Goal: Task Accomplishment & Management: Manage account settings

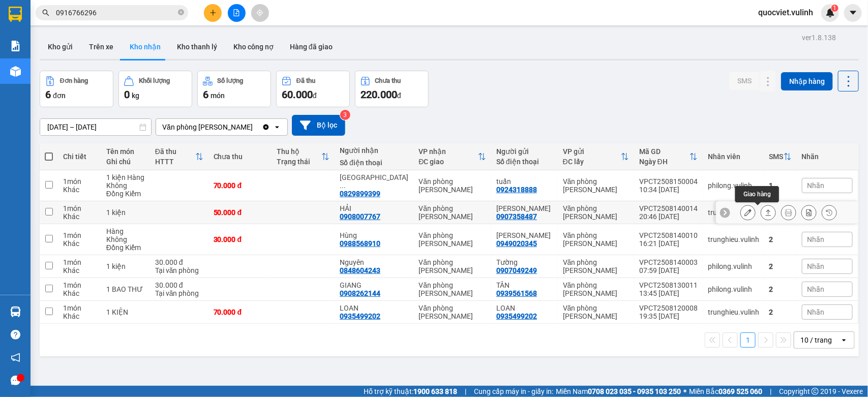
click at [765, 214] on icon at bounding box center [768, 212] width 7 height 7
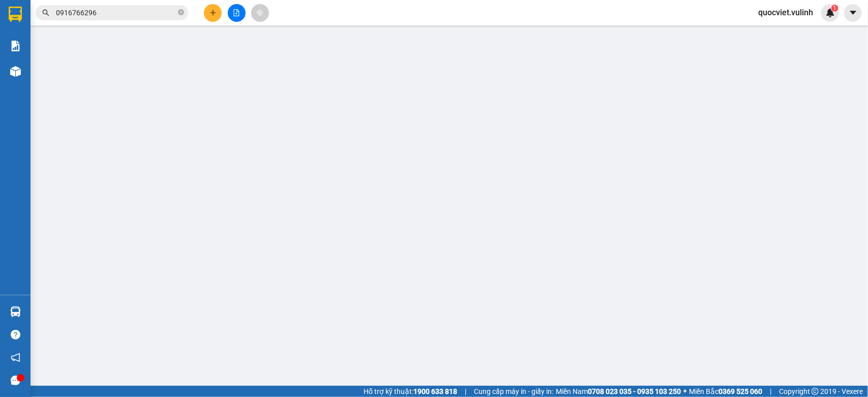
click at [758, 213] on td "0" at bounding box center [760, 199] width 104 height 34
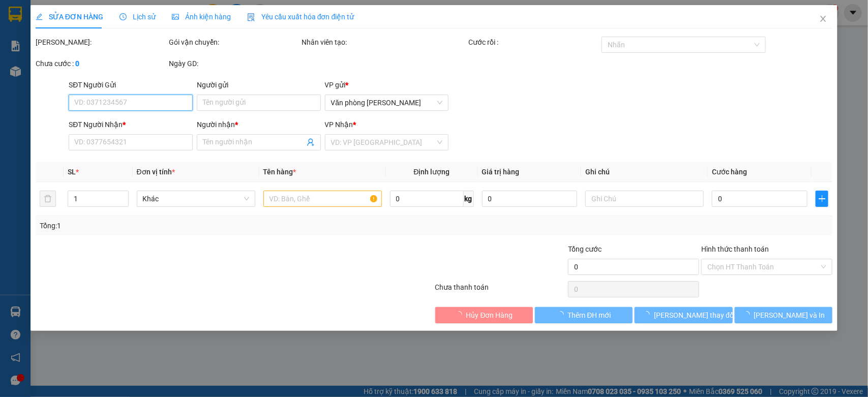
type input "0907358487"
type input "[PERSON_NAME]"
type input "0908007767"
type input "HẢI"
type input "50.000"
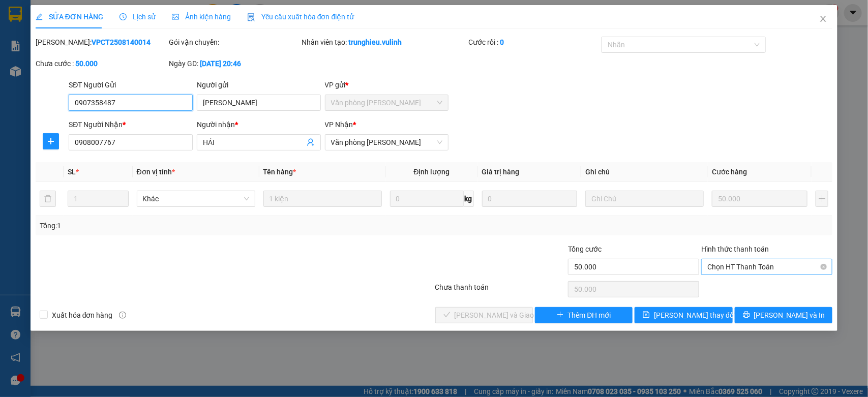
click at [792, 267] on span "Chọn HT Thanh Toán" at bounding box center [766, 266] width 119 height 15
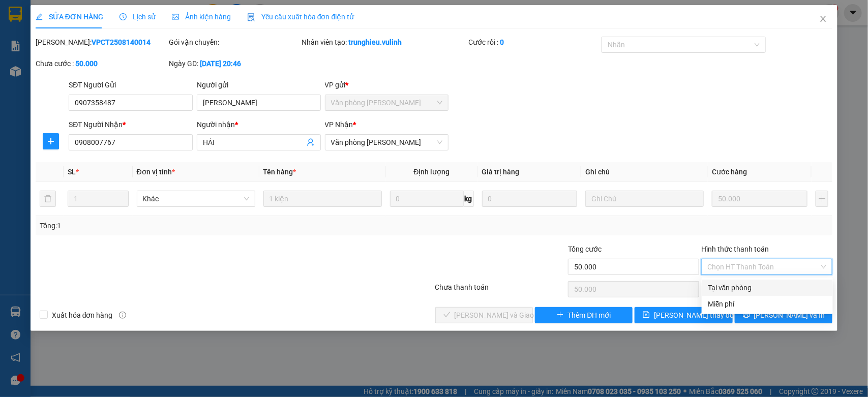
click at [749, 288] on div "Tại văn phòng" at bounding box center [767, 287] width 119 height 11
type input "0"
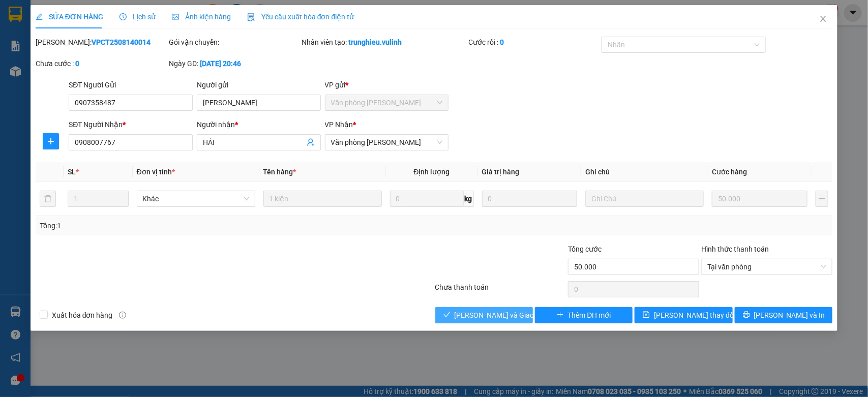
click at [505, 313] on span "[PERSON_NAME] và Giao hàng" at bounding box center [504, 315] width 98 height 11
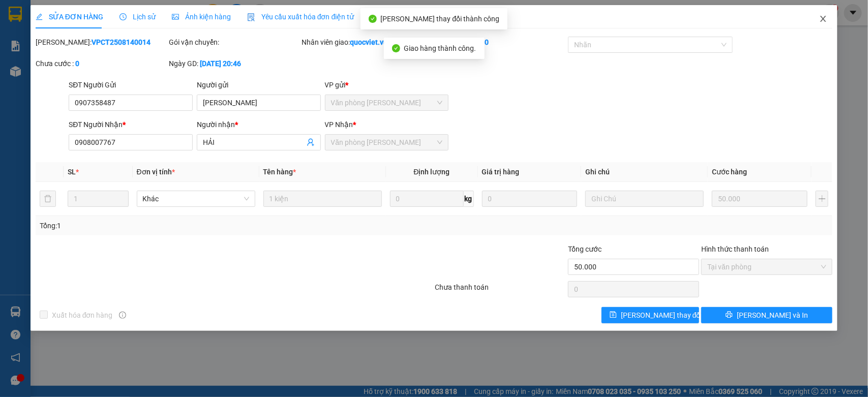
click at [821, 21] on icon "close" at bounding box center [824, 19] width 6 height 6
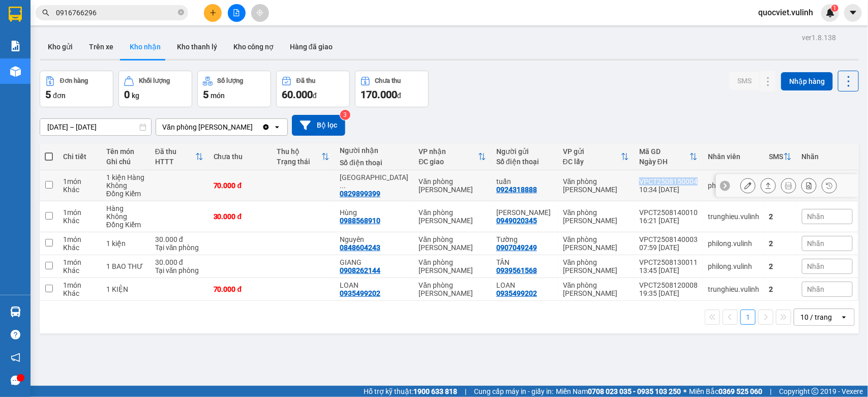
drag, startPoint x: 629, startPoint y: 178, endPoint x: 692, endPoint y: 182, distance: 62.7
click at [692, 182] on tr "1 món Khác 1 kiện Hàng Không Đồng Kiểm 70.000 đ [GEOGRAPHIC_DATA] ... 082989939…" at bounding box center [449, 185] width 819 height 31
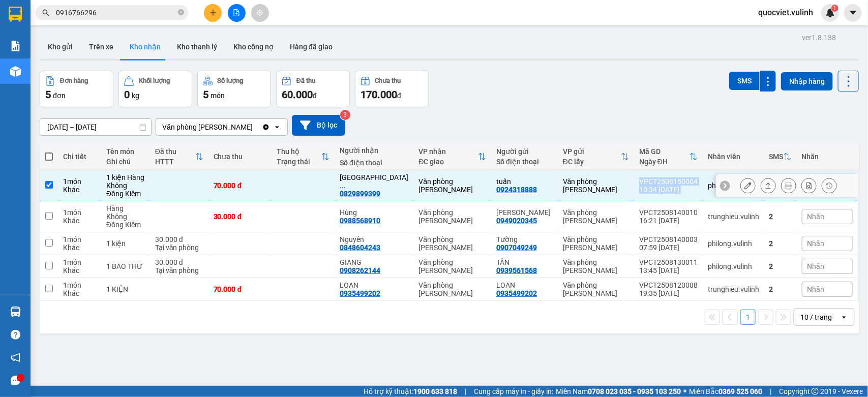
copy td "VPCT2508150004 10:34 [DATE]"
click at [649, 154] on div "Mã GD" at bounding box center [664, 151] width 50 height 8
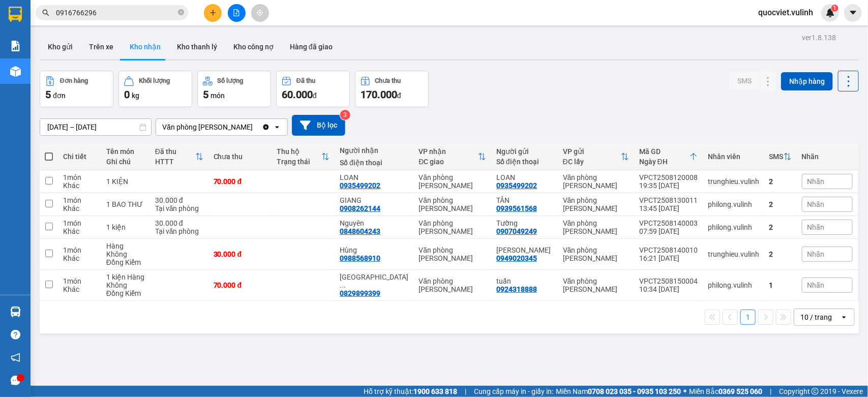
click at [689, 156] on icon at bounding box center [693, 157] width 8 height 8
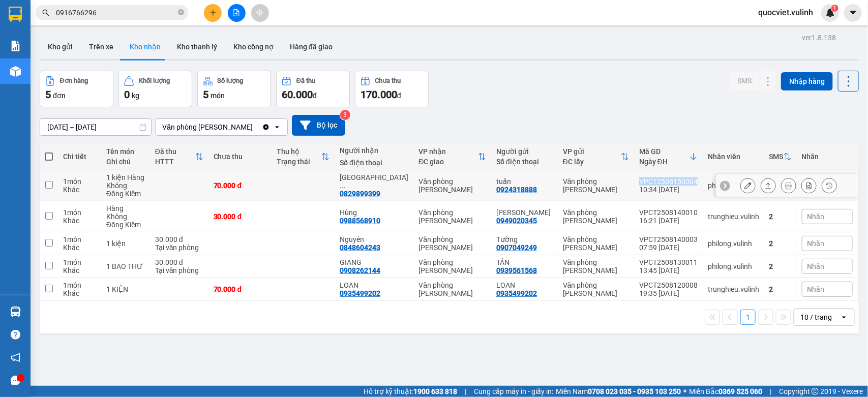
drag, startPoint x: 628, startPoint y: 179, endPoint x: 689, endPoint y: 183, distance: 60.6
click at [689, 183] on td "VPCT2508150004 10:34 [DATE]" at bounding box center [668, 185] width 69 height 31
checkbox input "true"
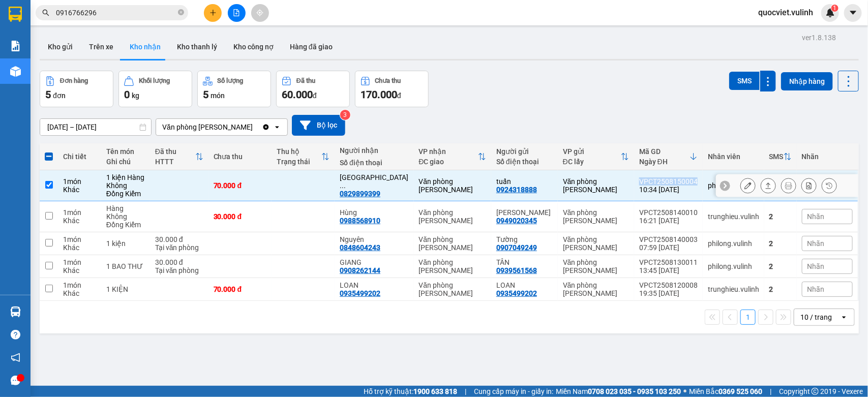
copy div "VPCT2508150004"
click at [209, 9] on icon "plus" at bounding box center [212, 12] width 7 height 7
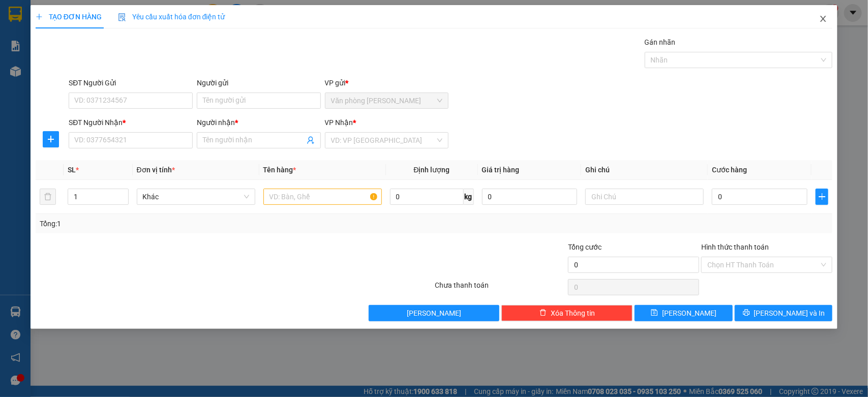
click at [825, 19] on icon "close" at bounding box center [823, 19] width 8 height 8
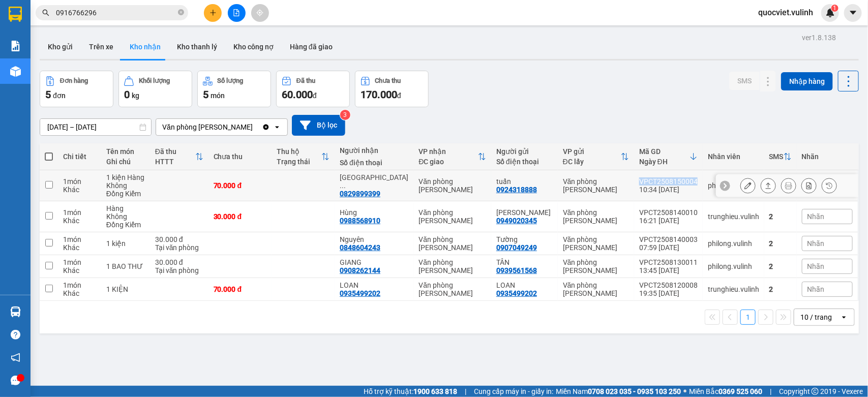
drag, startPoint x: 628, startPoint y: 179, endPoint x: 691, endPoint y: 178, distance: 63.1
click at [691, 178] on td "VPCT2508150004 10:34 [DATE]" at bounding box center [668, 185] width 69 height 31
checkbox input "true"
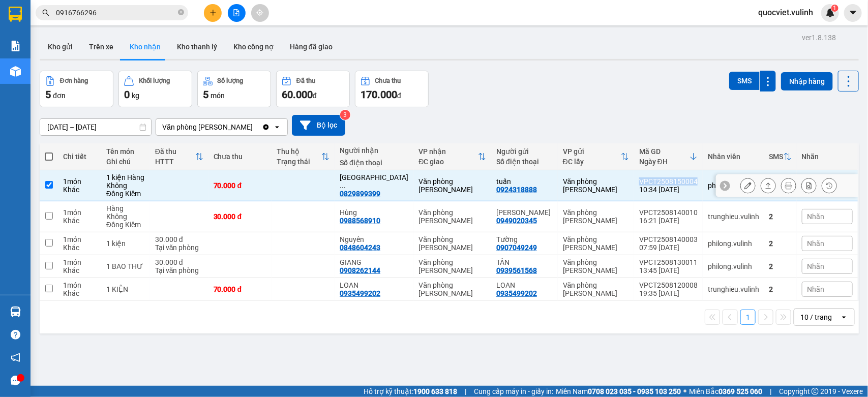
copy div "VPCT2508150004"
click at [744, 186] on icon at bounding box center [747, 185] width 7 height 7
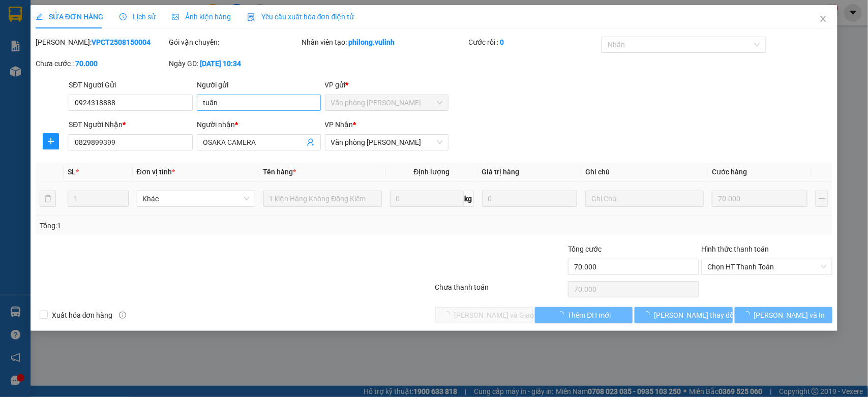
type input "0924318888"
type input "tuấn"
type input "0829899399"
type input "OSAKA CAMERA"
type input "70.000"
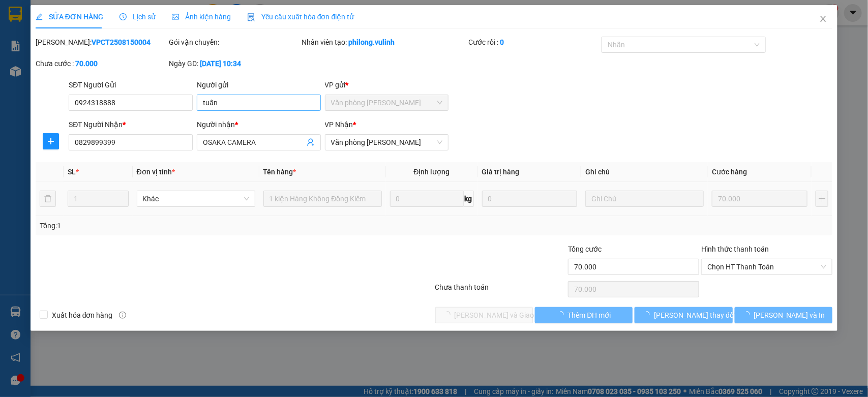
type input "70.000"
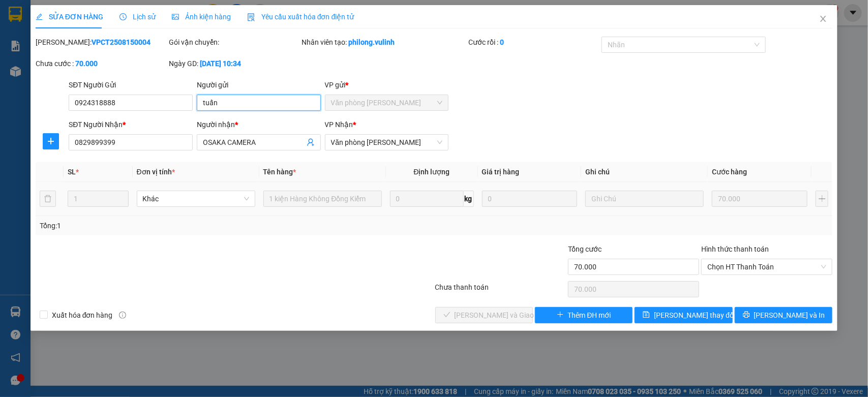
drag, startPoint x: 270, startPoint y: 107, endPoint x: 0, endPoint y: 130, distance: 271.5
click at [0, 129] on div "SỬA ĐƠN HÀNG Lịch sử Ảnh kiện hàng Yêu cầu xuất hóa đơn điện tử Total Paid Fee …" at bounding box center [434, 198] width 868 height 397
drag, startPoint x: 145, startPoint y: 102, endPoint x: 0, endPoint y: 159, distance: 155.7
click at [0, 159] on div "SỬA ĐƠN HÀNG Lịch sử Ảnh kiện hàng Yêu cầu xuất hóa đơn điện tử Total Paid Fee …" at bounding box center [434, 198] width 868 height 397
drag, startPoint x: 271, startPoint y: 140, endPoint x: 4, endPoint y: 184, distance: 270.6
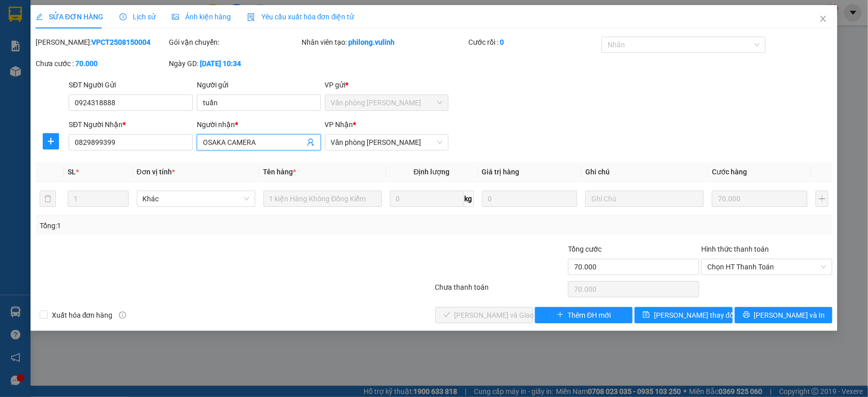
click at [10, 184] on div "SỬA ĐƠN HÀNG Lịch sử Ảnh kiện hàng Yêu cầu xuất hóa đơn điện tử Total Paid Fee …" at bounding box center [434, 198] width 868 height 397
drag, startPoint x: 130, startPoint y: 146, endPoint x: 0, endPoint y: 182, distance: 134.8
click at [0, 182] on div "SỬA ĐƠN HÀNG Lịch sử Ảnh kiện hàng Yêu cầu xuất hóa đơn điện tử Total Paid Fee …" at bounding box center [434, 198] width 868 height 397
click at [819, 18] on icon "close" at bounding box center [823, 19] width 8 height 8
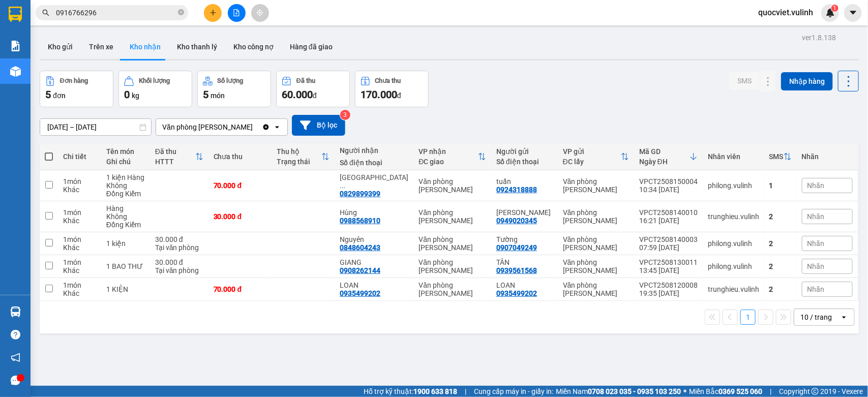
click at [104, 8] on input "0916766296" at bounding box center [116, 12] width 120 height 11
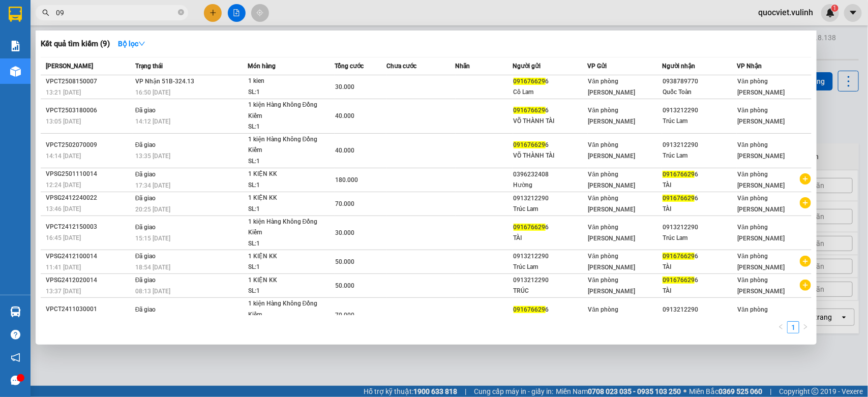
type input "0"
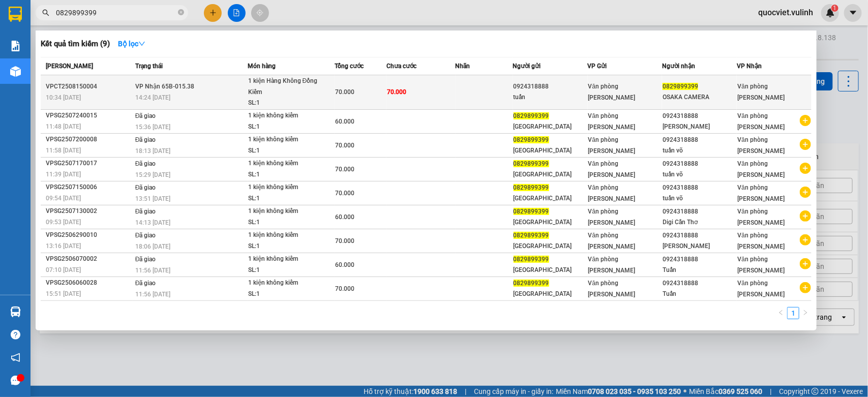
type input "0829899399"
click at [629, 102] on td "Văn phòng [PERSON_NAME]" at bounding box center [625, 92] width 75 height 35
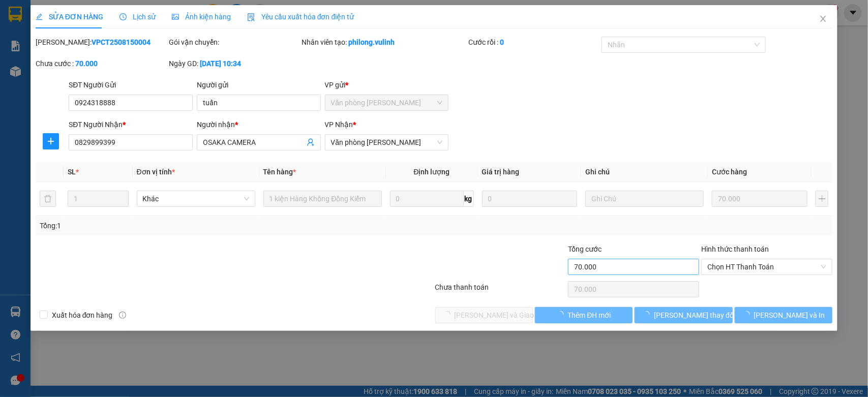
type input "0924318888"
type input "tuấn"
type input "0829899399"
type input "OSAKA CAMERA"
type input "70.000"
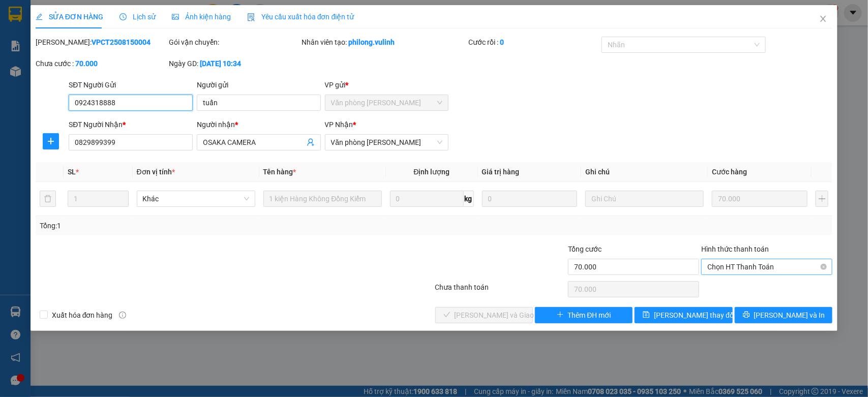
click at [764, 262] on span "Chọn HT Thanh Toán" at bounding box center [766, 266] width 119 height 15
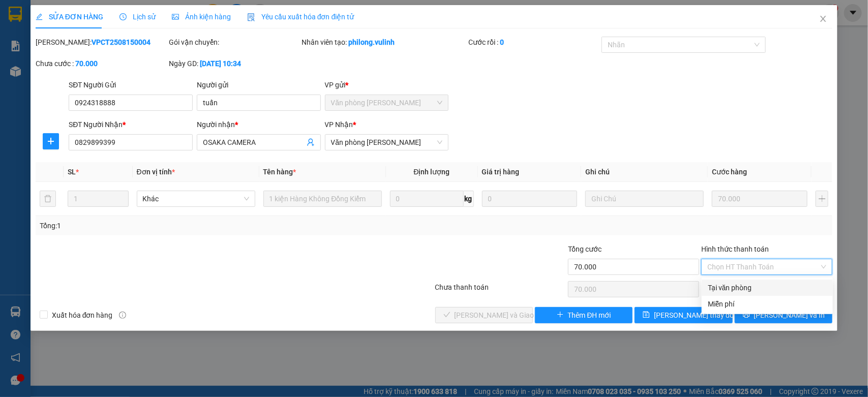
click at [752, 283] on div "Tại văn phòng" at bounding box center [767, 287] width 119 height 11
type input "0"
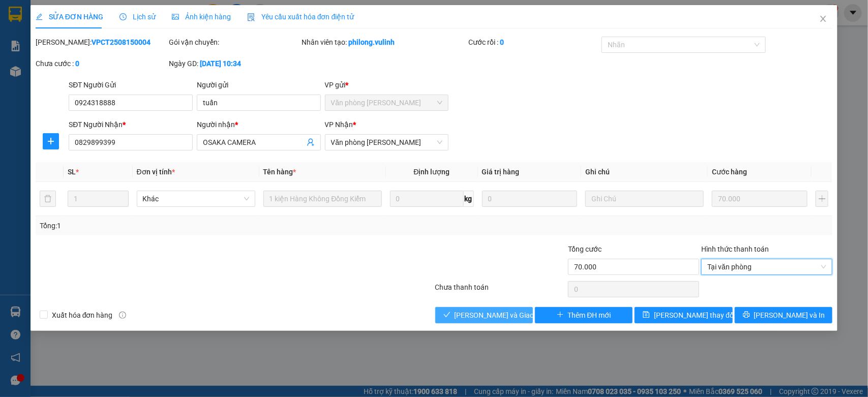
click at [471, 311] on span "[PERSON_NAME] và Giao hàng" at bounding box center [504, 315] width 98 height 11
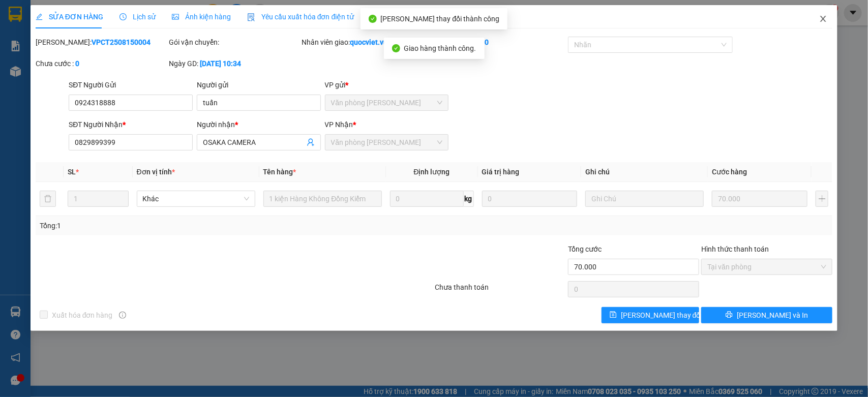
click at [821, 16] on icon "close" at bounding box center [823, 19] width 8 height 8
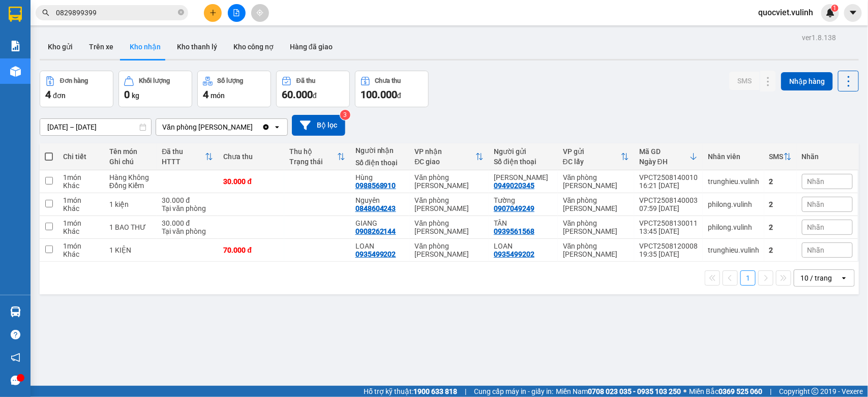
click at [97, 129] on input "[DATE] – [DATE]" at bounding box center [95, 127] width 111 height 16
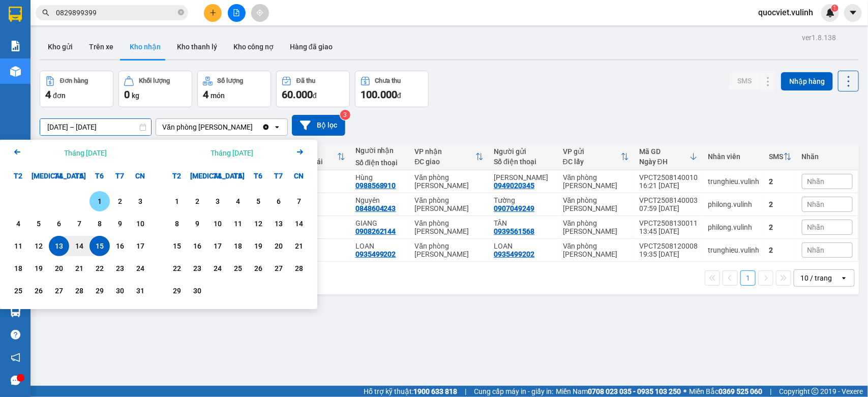
click at [97, 201] on div "1" at bounding box center [100, 201] width 14 height 12
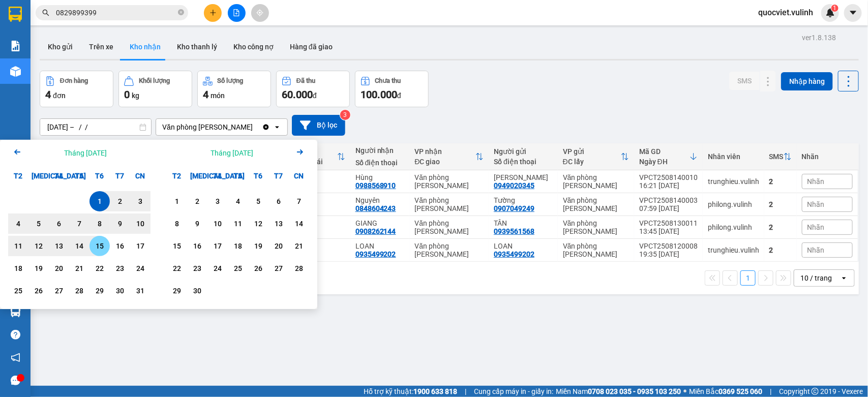
click at [101, 248] on div "15" at bounding box center [100, 246] width 14 height 12
type input "[DATE] – [DATE]"
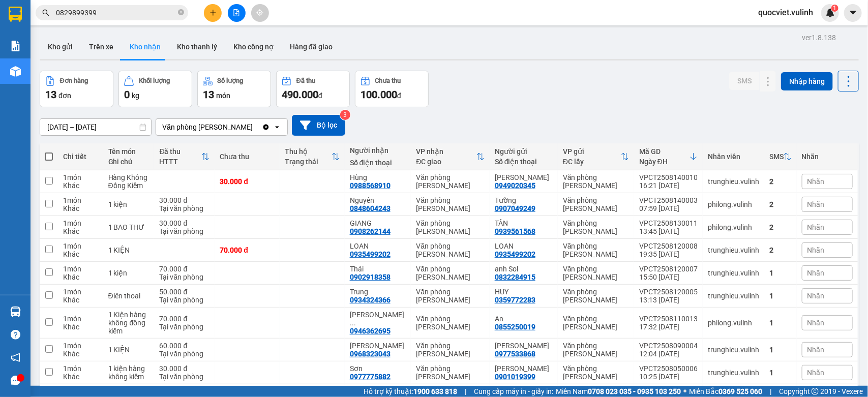
drag, startPoint x: 299, startPoint y: 44, endPoint x: 314, endPoint y: 67, distance: 27.5
click at [299, 44] on button "Hàng đã giao" at bounding box center [311, 47] width 59 height 24
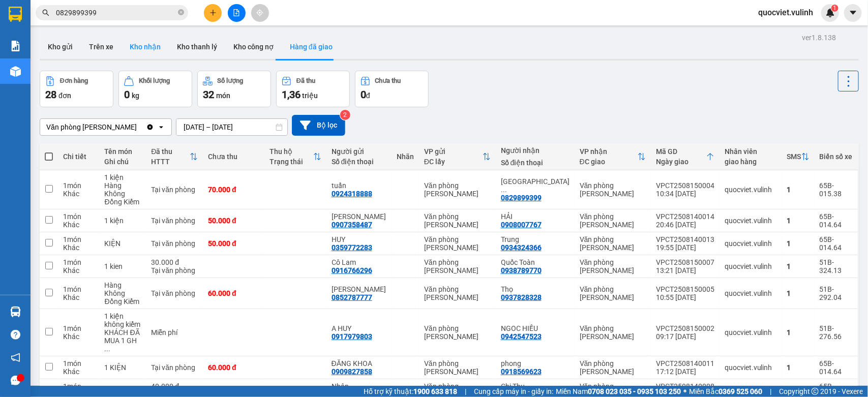
click at [138, 50] on button "Kho nhận" at bounding box center [145, 47] width 47 height 24
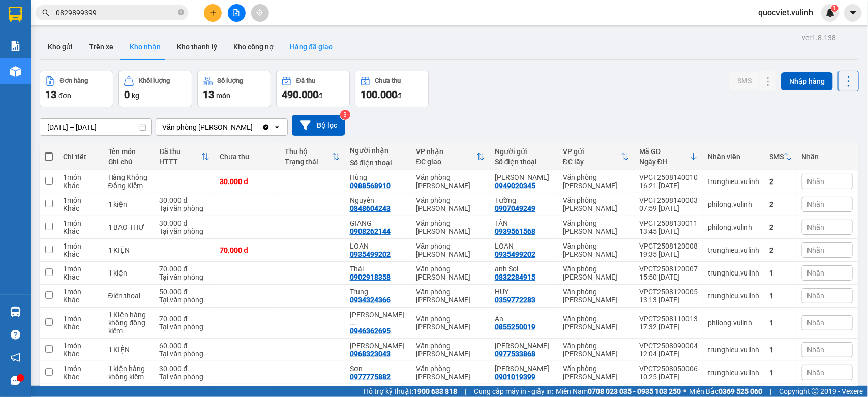
click at [283, 44] on button "Hàng đã giao" at bounding box center [311, 47] width 59 height 24
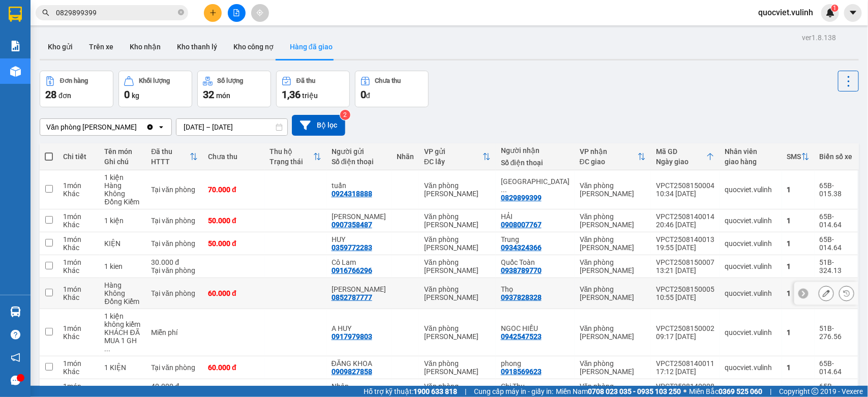
scroll to position [81, 0]
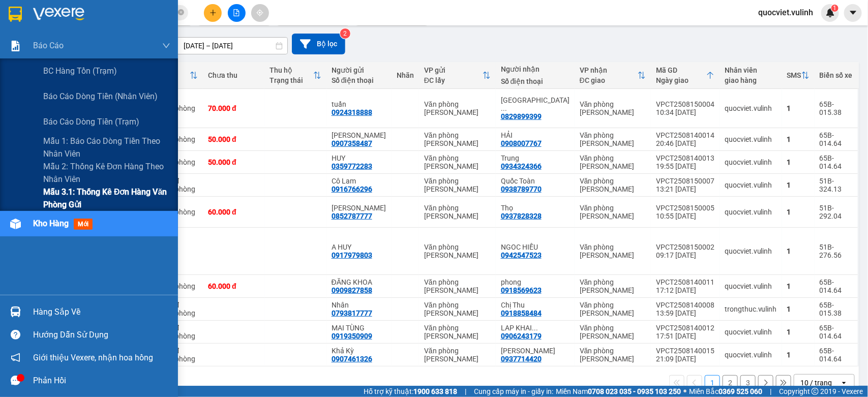
click at [56, 186] on span "Mẫu 3.1: Thống kê đơn hàng văn phòng gửi" at bounding box center [106, 198] width 127 height 25
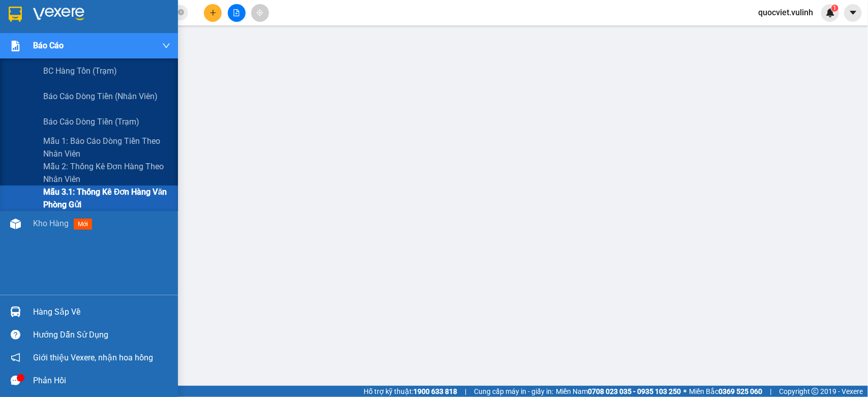
click at [115, 199] on span "Mẫu 3.1: Thống kê đơn hàng văn phòng gửi" at bounding box center [106, 198] width 127 height 25
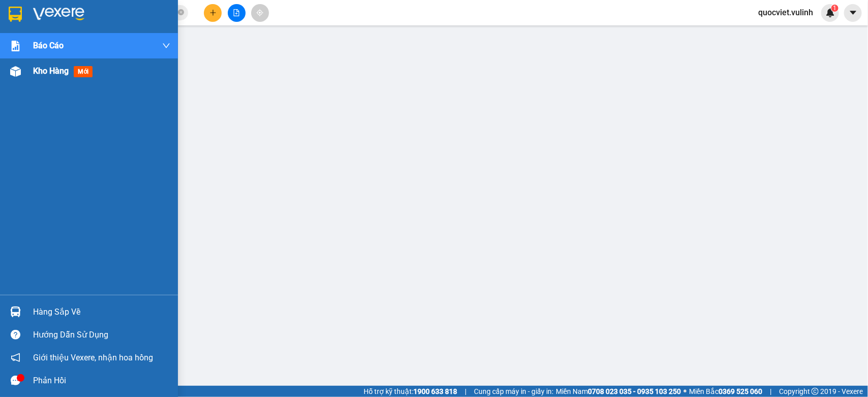
click at [19, 72] on img at bounding box center [15, 71] width 11 height 11
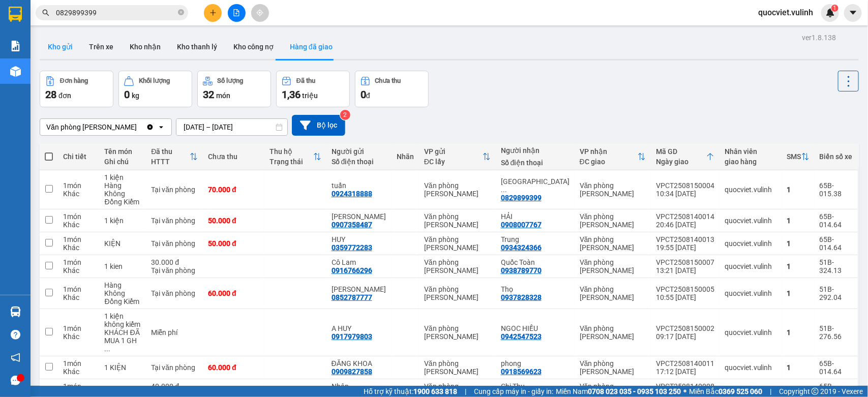
click at [52, 36] on button "Kho gửi" at bounding box center [60, 47] width 41 height 24
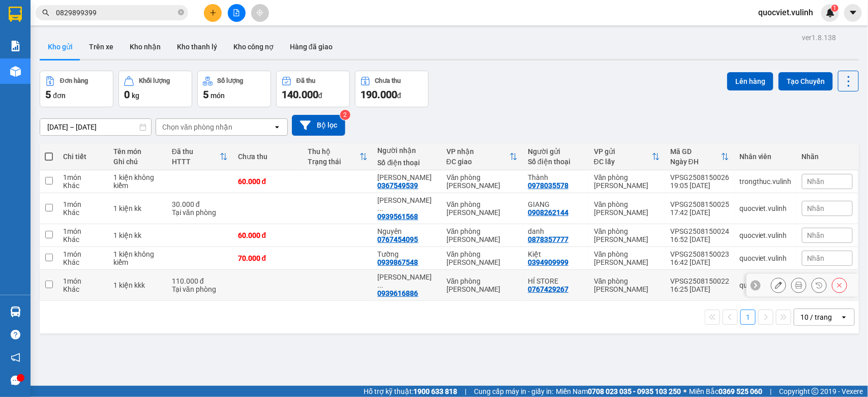
click at [528, 277] on div "HÍ STORE" at bounding box center [556, 281] width 56 height 8
checkbox input "true"
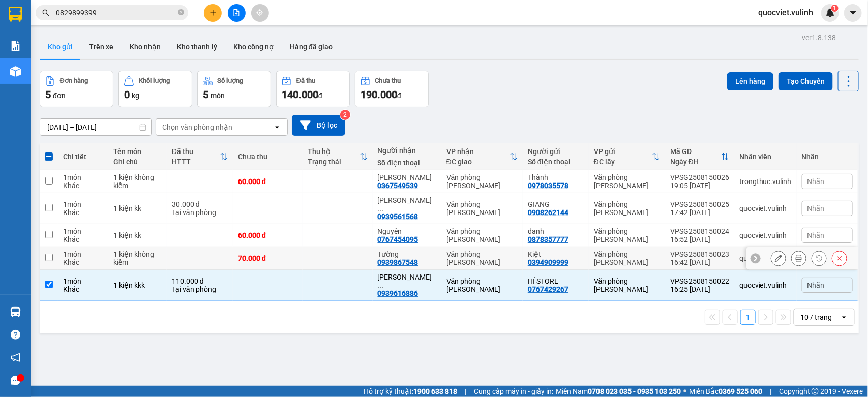
click at [547, 258] on div "0394909999" at bounding box center [548, 262] width 41 height 8
click at [547, 235] on div "0878357777" at bounding box center [548, 239] width 41 height 8
click at [534, 250] on div "Kiệt" at bounding box center [556, 254] width 56 height 8
checkbox input "true"
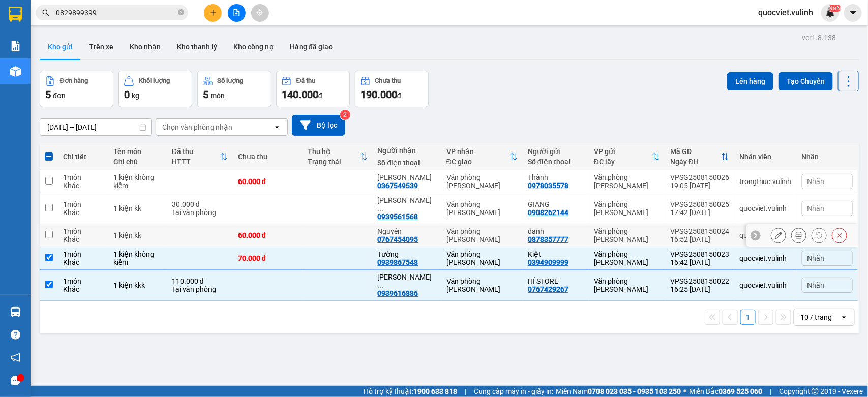
click at [535, 235] on div "0878357777" at bounding box center [548, 239] width 41 height 8
click at [499, 224] on td "Văn phòng [PERSON_NAME]" at bounding box center [481, 235] width 81 height 23
checkbox input "true"
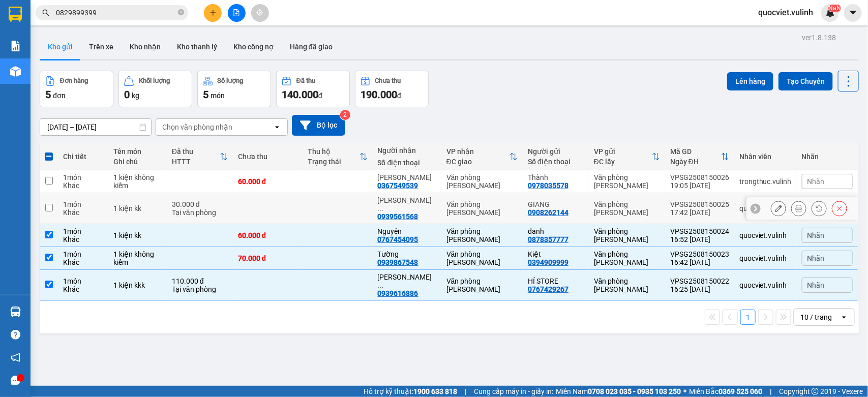
click at [589, 199] on td "Văn phòng [PERSON_NAME]" at bounding box center [627, 208] width 76 height 31
checkbox input "true"
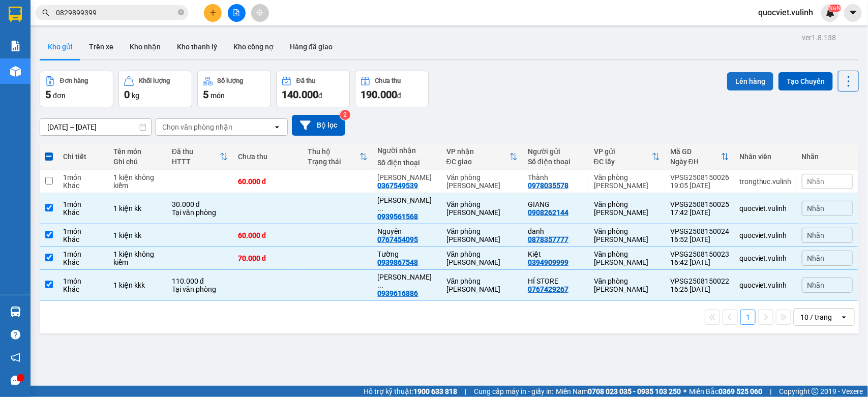
click at [734, 84] on button "Lên hàng" at bounding box center [750, 81] width 46 height 18
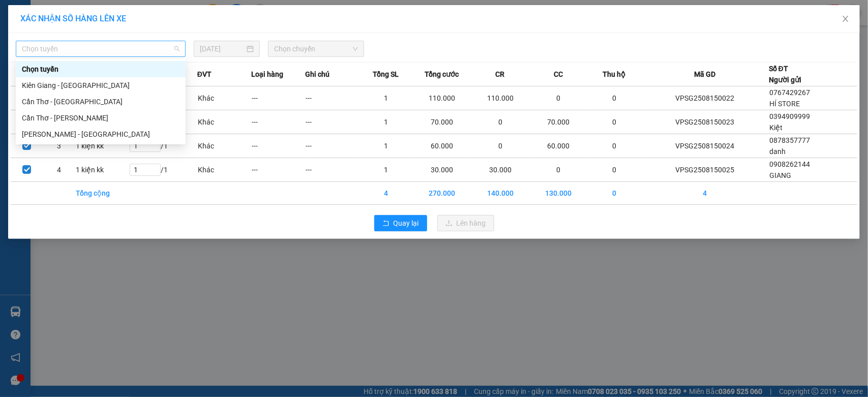
click at [106, 49] on span "Chọn tuyến" at bounding box center [101, 48] width 158 height 15
click at [92, 131] on div "[PERSON_NAME] - [GEOGRAPHIC_DATA]" at bounding box center [101, 134] width 158 height 11
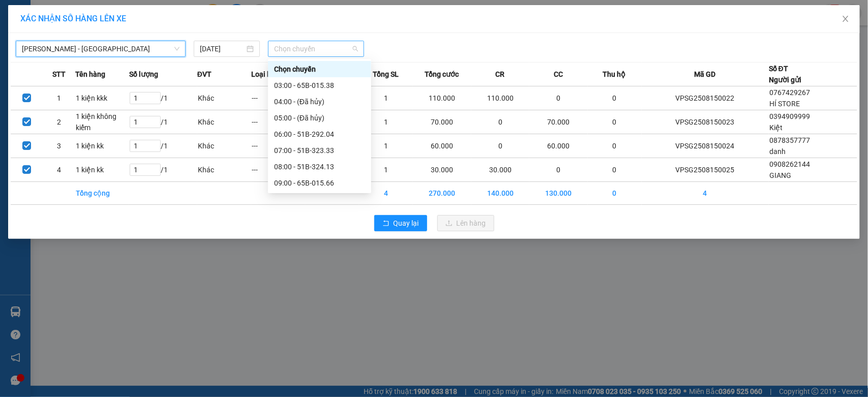
click at [286, 44] on span "Chọn chuyến" at bounding box center [315, 48] width 83 height 15
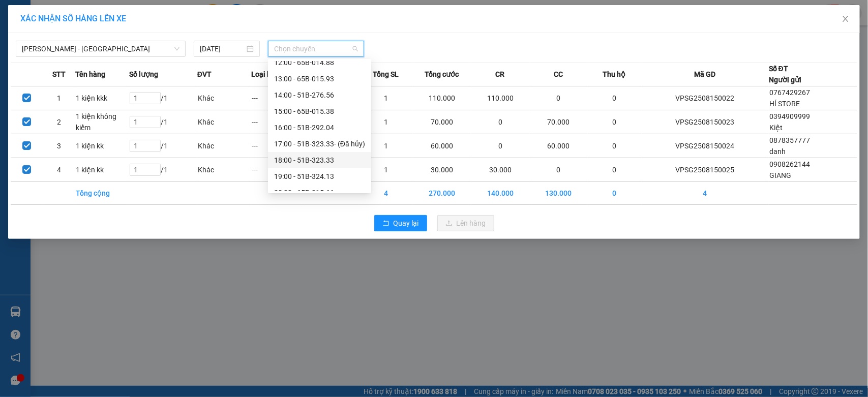
click at [291, 161] on div "18:00 - 51B-323.33" at bounding box center [319, 160] width 91 height 11
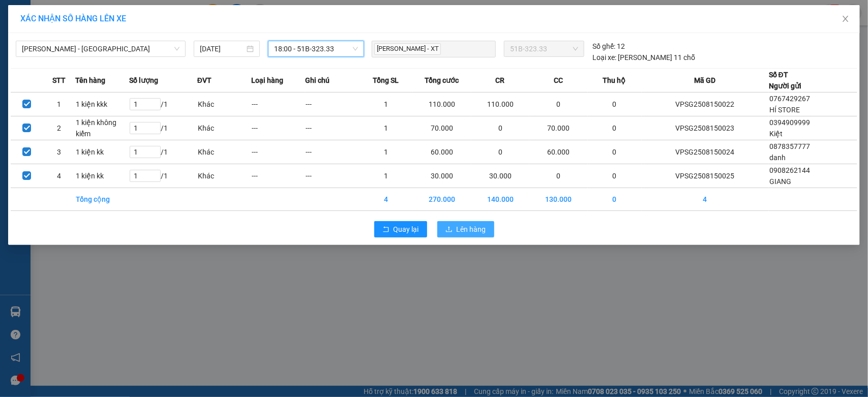
click at [453, 225] on button "Lên hàng" at bounding box center [465, 229] width 57 height 16
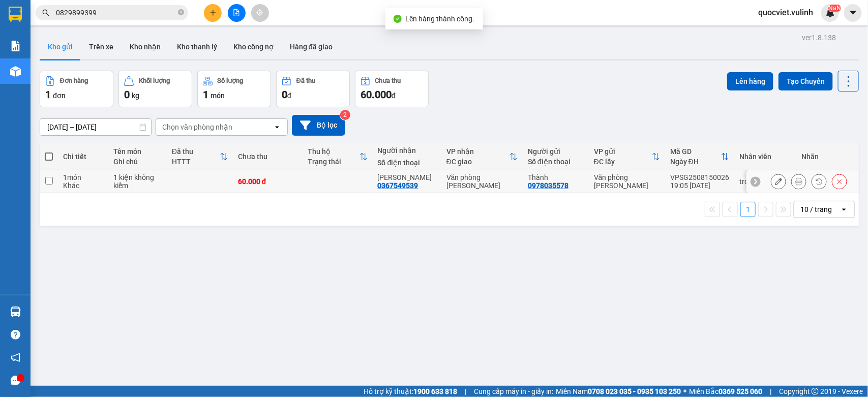
click at [453, 176] on td "Văn phòng [PERSON_NAME]" at bounding box center [481, 181] width 81 height 23
checkbox input "true"
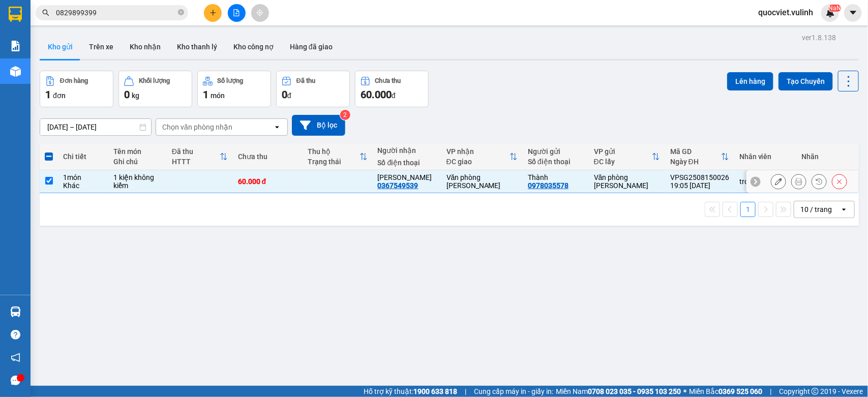
click at [771, 178] on button at bounding box center [778, 182] width 14 height 18
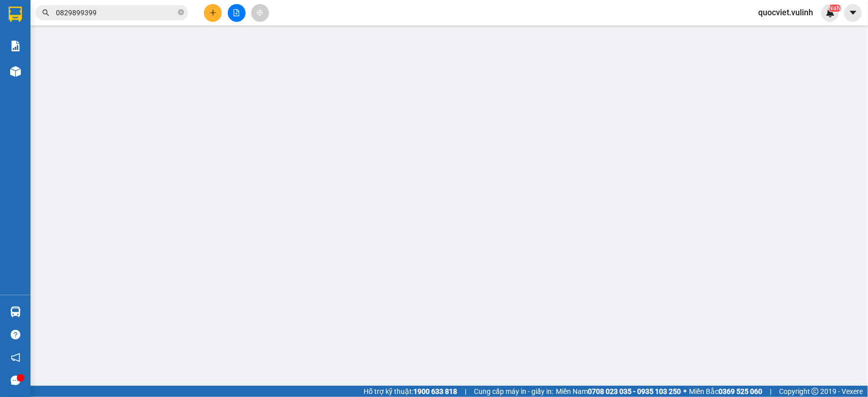
type input "0978035578"
type input "Thành"
type input "0367549539"
type input "[PERSON_NAME]"
type input "60.000"
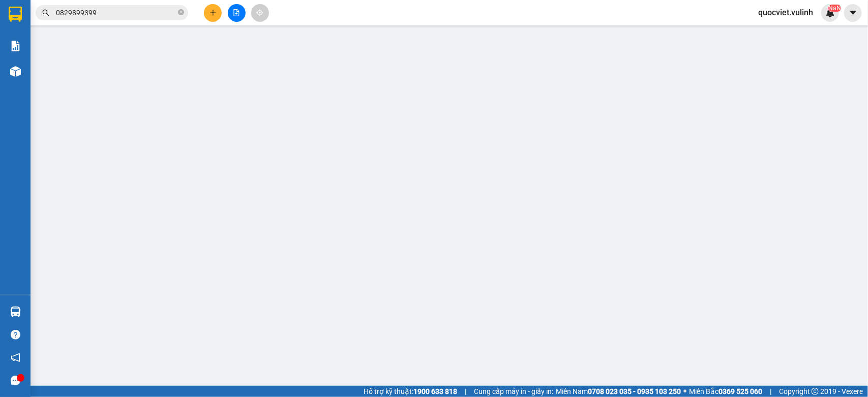
type input "60.000"
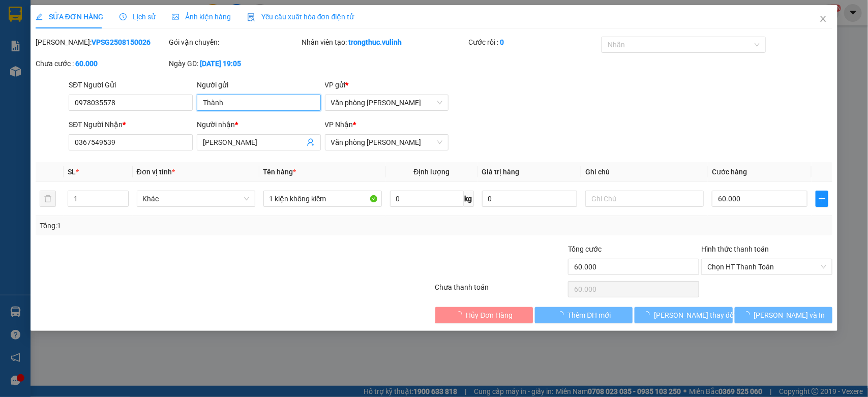
drag, startPoint x: 265, startPoint y: 103, endPoint x: 0, endPoint y: 133, distance: 267.2
click at [0, 131] on div "SỬA ĐƠN HÀNG Lịch sử Ảnh kiện hàng Yêu cầu xuất hóa đơn điện tử Total Paid Fee …" at bounding box center [434, 198] width 868 height 397
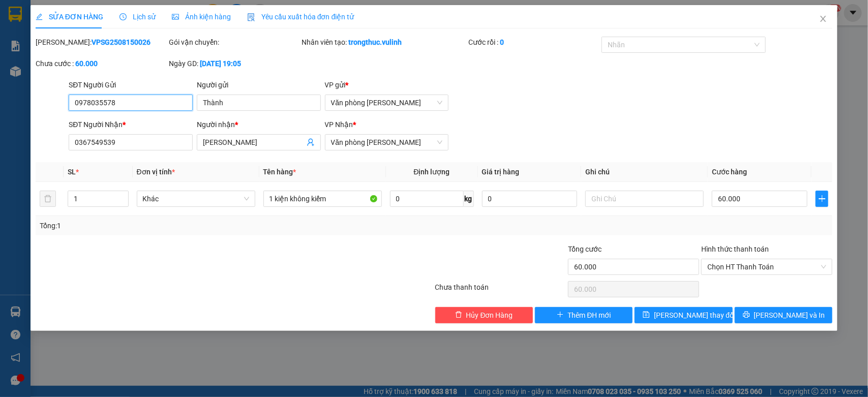
drag, startPoint x: 145, startPoint y: 98, endPoint x: 0, endPoint y: 134, distance: 149.7
click at [0, 133] on div "SỬA ĐƠN HÀNG Lịch sử Ảnh kiện hàng Yêu cầu xuất hóa đơn điện tử Total Paid Fee …" at bounding box center [434, 198] width 868 height 397
drag, startPoint x: 237, startPoint y: 141, endPoint x: 0, endPoint y: 184, distance: 240.7
click at [23, 177] on div "SỬA ĐƠN HÀNG Lịch sử Ảnh kiện hàng Yêu cầu xuất hóa đơn điện tử Total Paid Fee …" at bounding box center [434, 198] width 868 height 397
drag, startPoint x: 146, startPoint y: 142, endPoint x: 1, endPoint y: 141, distance: 145.4
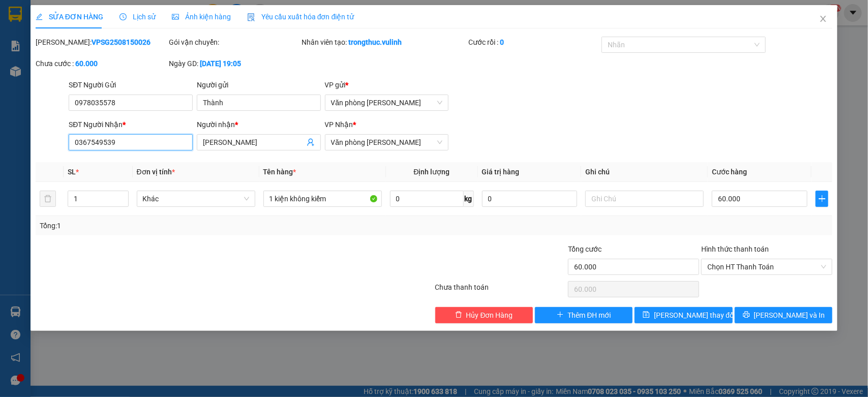
click at [1, 141] on div "SỬA ĐƠN HÀNG Lịch sử Ảnh kiện hàng Yêu cầu xuất hóa đơn điện tử Total Paid Fee …" at bounding box center [434, 198] width 868 height 397
click at [822, 16] on icon "close" at bounding box center [823, 19] width 8 height 8
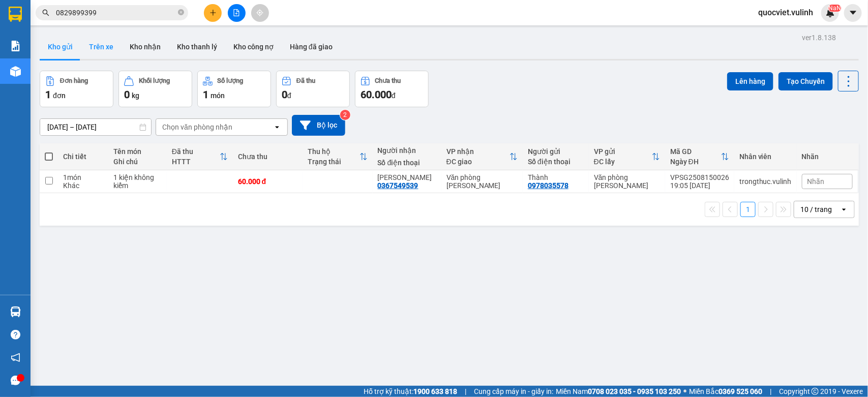
click at [102, 53] on button "Trên xe" at bounding box center [101, 47] width 41 height 24
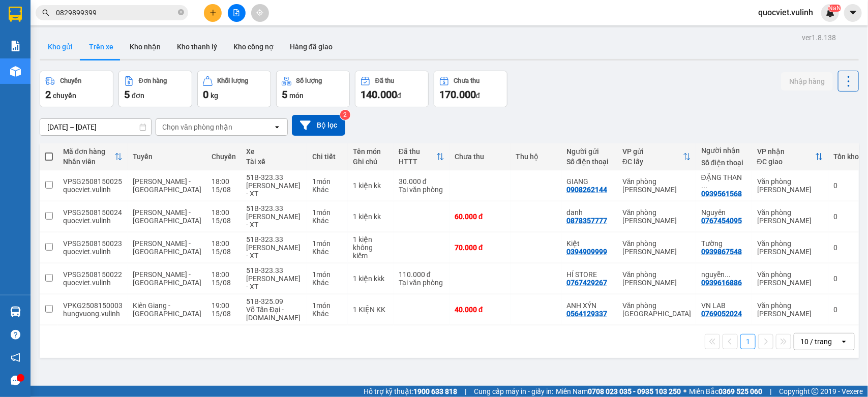
click at [64, 46] on button "Kho gửi" at bounding box center [60, 47] width 41 height 24
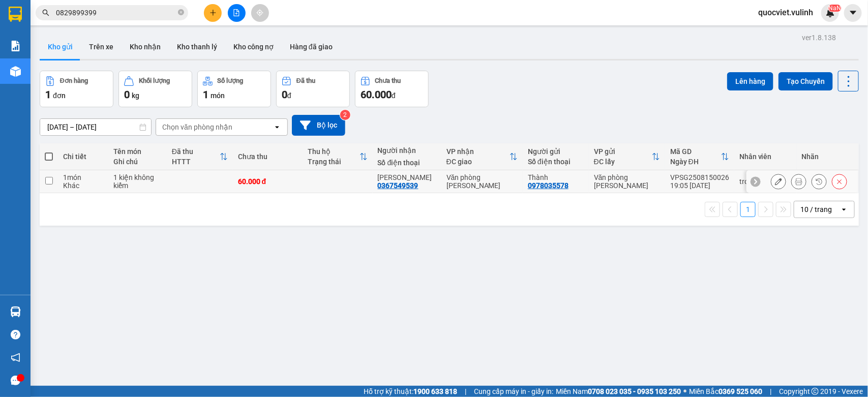
click at [456, 185] on div "Văn phòng [PERSON_NAME]" at bounding box center [481, 181] width 71 height 16
checkbox input "true"
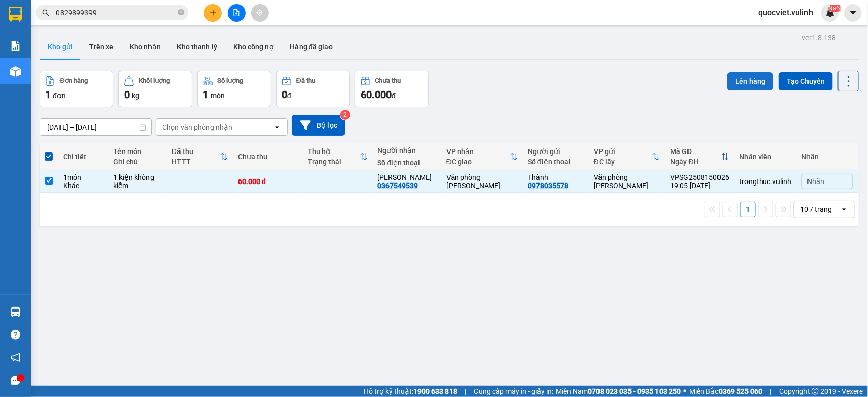
click at [736, 72] on button "Lên hàng" at bounding box center [750, 81] width 46 height 18
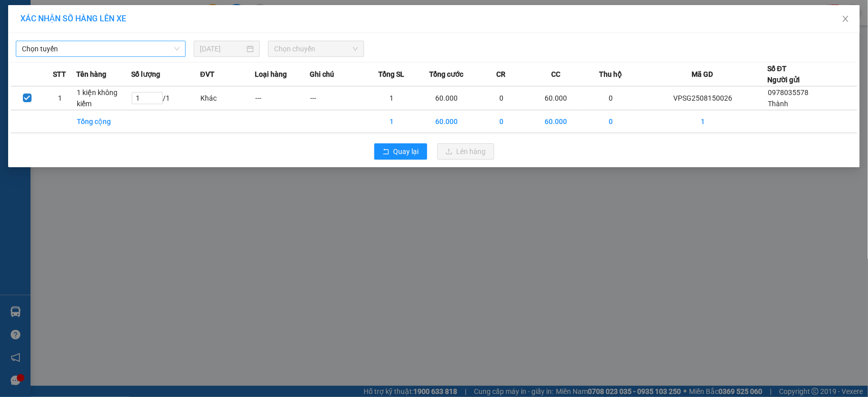
click at [110, 47] on span "Chọn tuyến" at bounding box center [101, 48] width 158 height 15
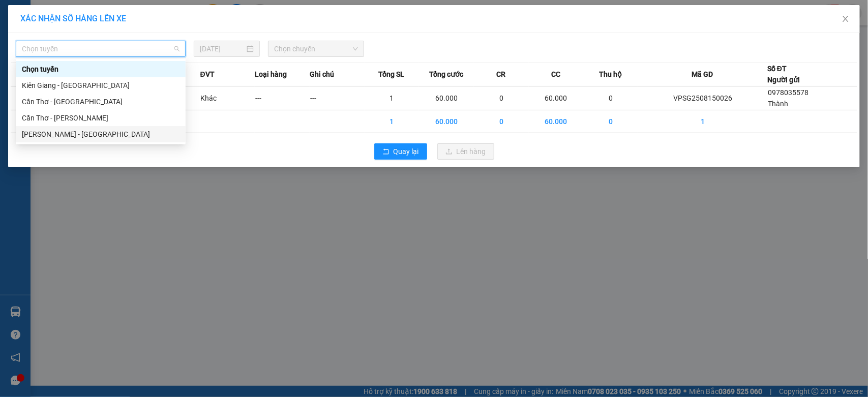
click at [67, 131] on div "[PERSON_NAME] - [GEOGRAPHIC_DATA]" at bounding box center [101, 134] width 158 height 11
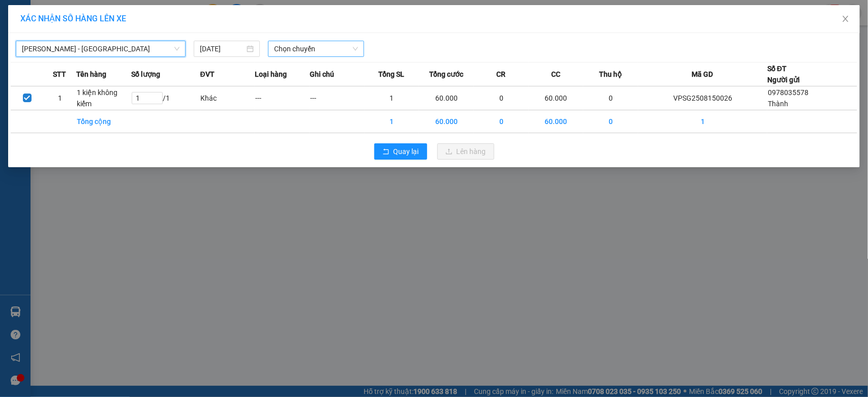
click at [318, 47] on span "Chọn chuyến" at bounding box center [315, 48] width 83 height 15
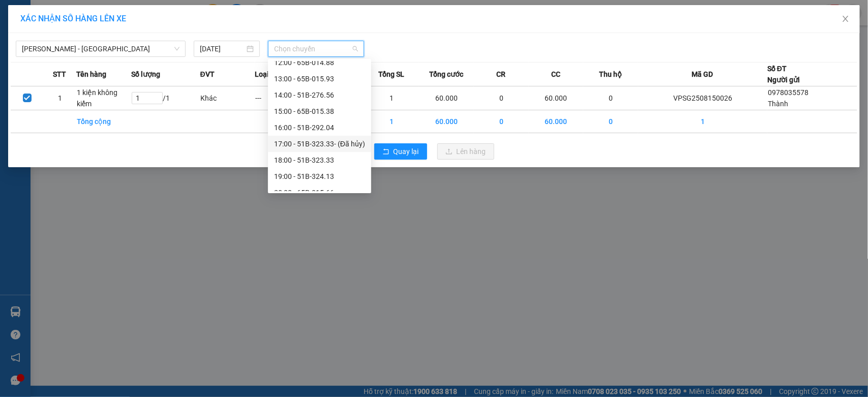
scroll to position [178, 0]
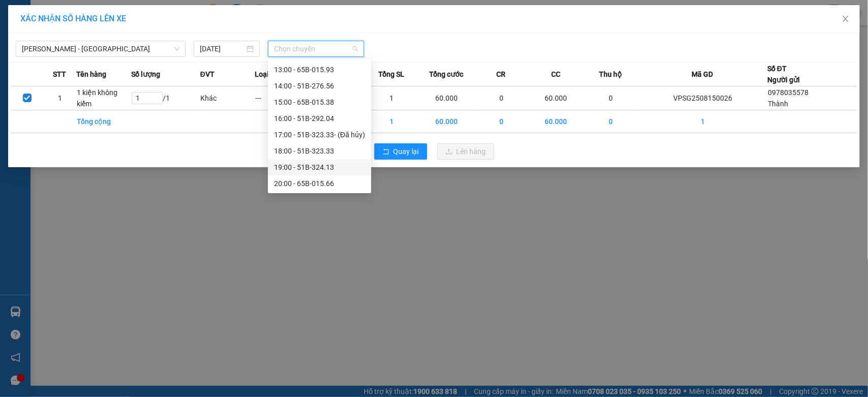
click at [308, 164] on div "19:00 - 51B-324.13" at bounding box center [319, 167] width 91 height 11
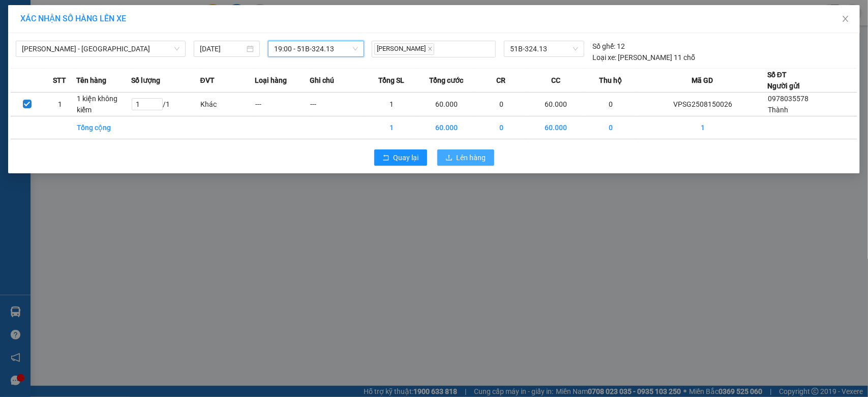
click at [459, 158] on span "Lên hàng" at bounding box center [471, 157] width 29 height 11
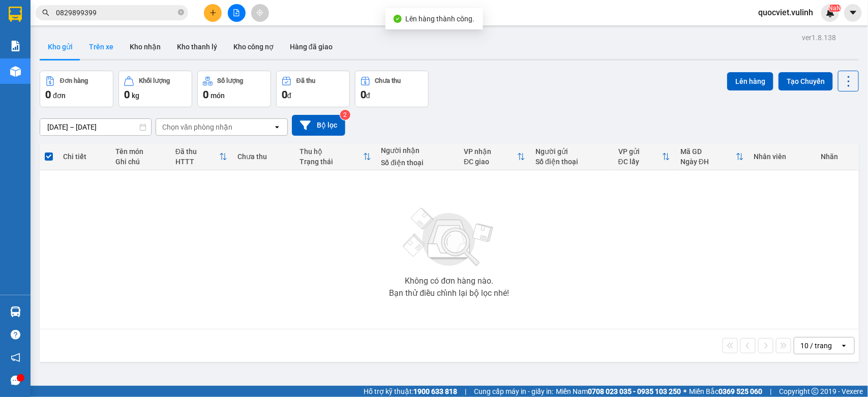
click at [106, 49] on button "Trên xe" at bounding box center [101, 47] width 41 height 24
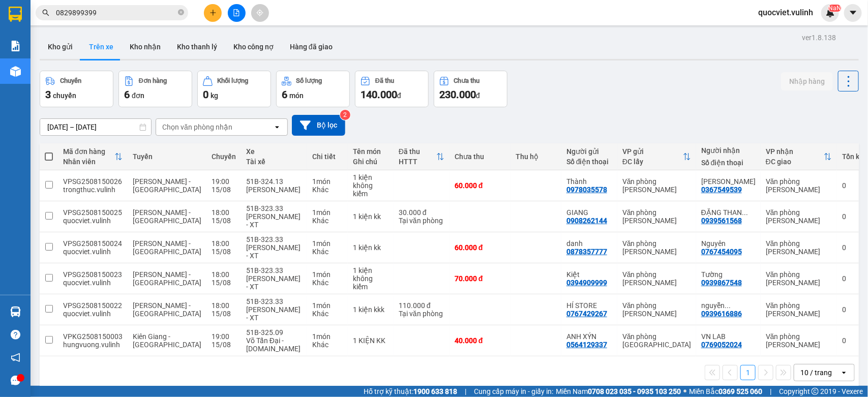
click at [44, 60] on div at bounding box center [449, 60] width 819 height 2
click at [45, 28] on main "ver 1.8.138 Kho gửi Trên xe Kho nhận Kho thanh lý Kho công nợ Hàng đã giao Chuy…" at bounding box center [434, 193] width 868 height 386
click at [66, 47] on button "Kho gửi" at bounding box center [60, 47] width 41 height 24
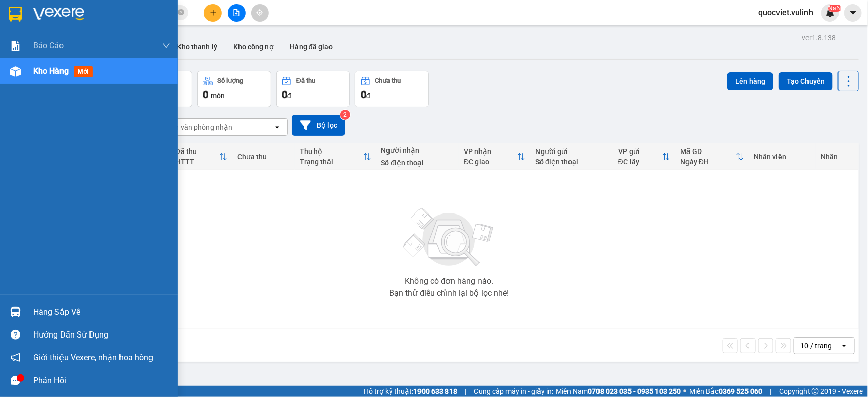
click at [25, 311] on div "Hàng sắp về" at bounding box center [89, 311] width 178 height 23
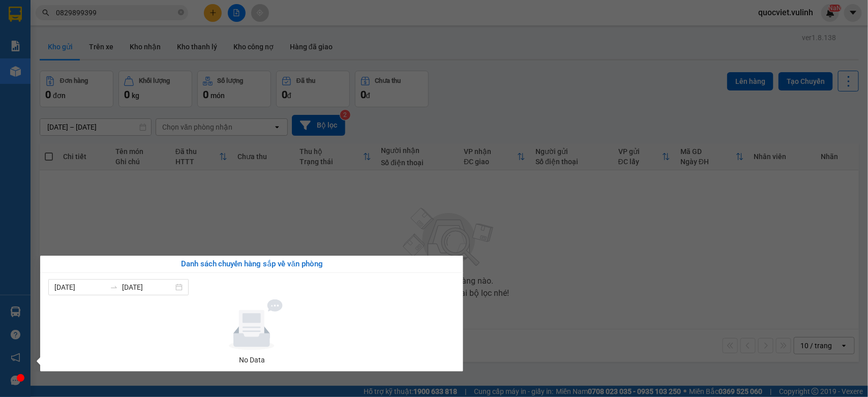
click at [577, 268] on section "Kết quả tìm kiếm ( 9 ) Bộ lọc Mã ĐH Trạng thái Món hàng Tổng cước Chưa cước Nhã…" at bounding box center [434, 198] width 868 height 397
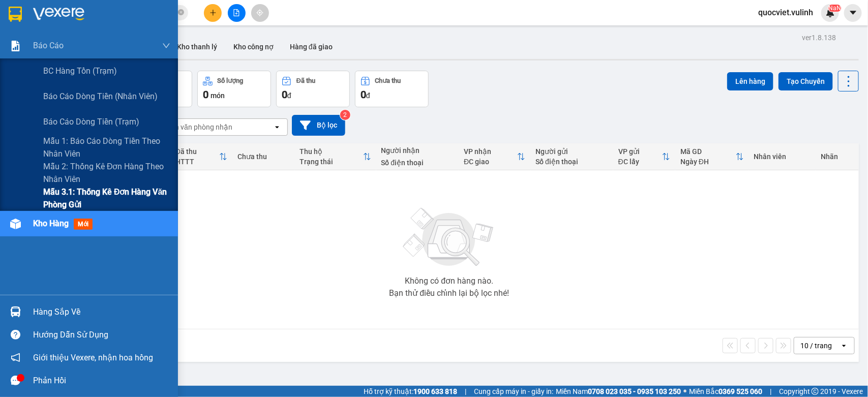
click at [72, 196] on span "Mẫu 3.1: Thống kê đơn hàng văn phòng gửi" at bounding box center [106, 198] width 127 height 25
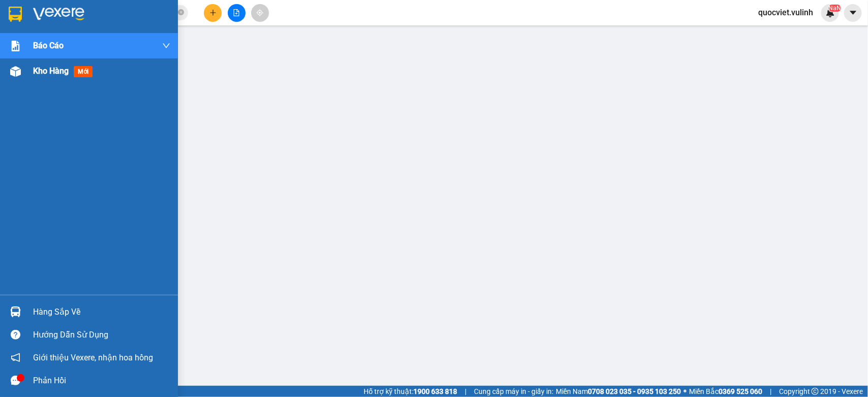
click at [32, 78] on div "Kho hàng mới" at bounding box center [89, 70] width 178 height 25
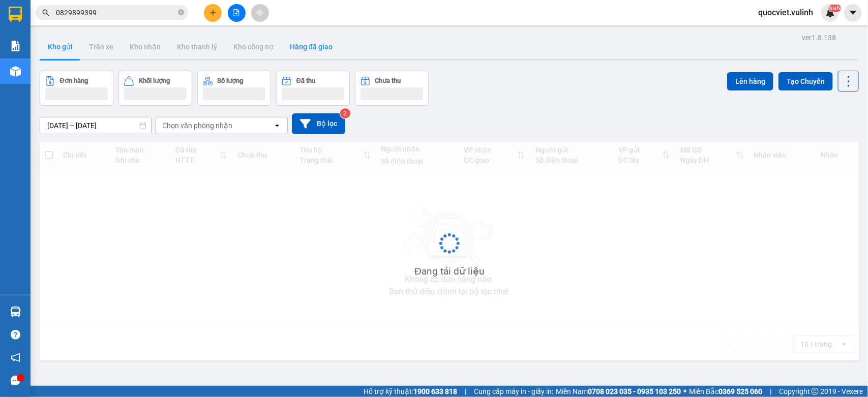
click at [307, 51] on button "Hàng đã giao" at bounding box center [311, 47] width 59 height 24
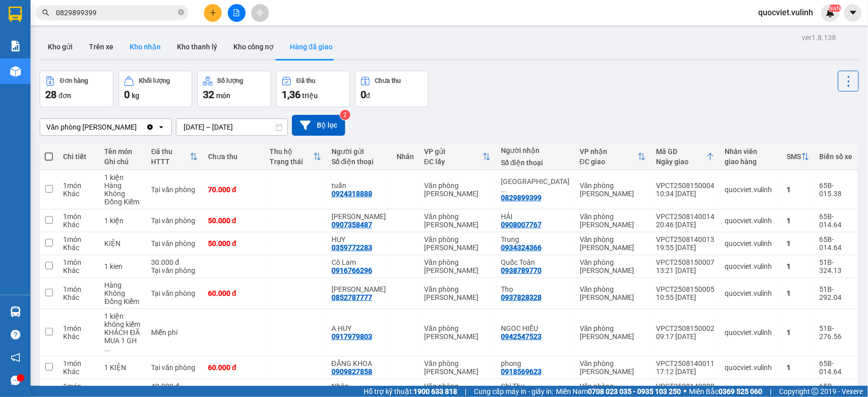
click at [148, 50] on button "Kho nhận" at bounding box center [145, 47] width 47 height 24
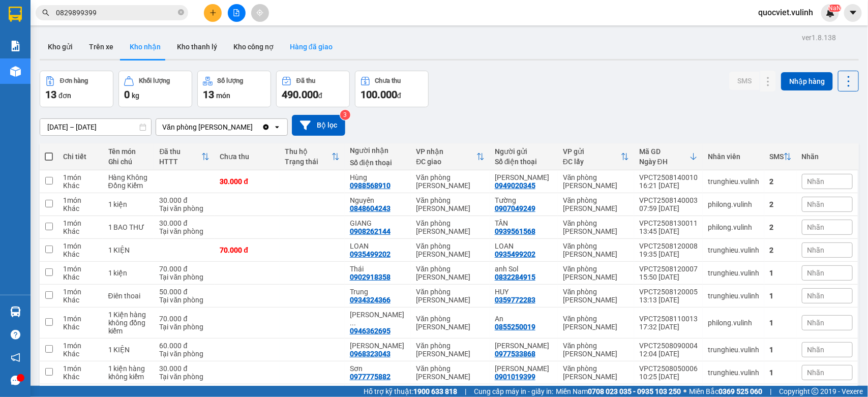
click at [315, 54] on button "Hàng đã giao" at bounding box center [311, 47] width 59 height 24
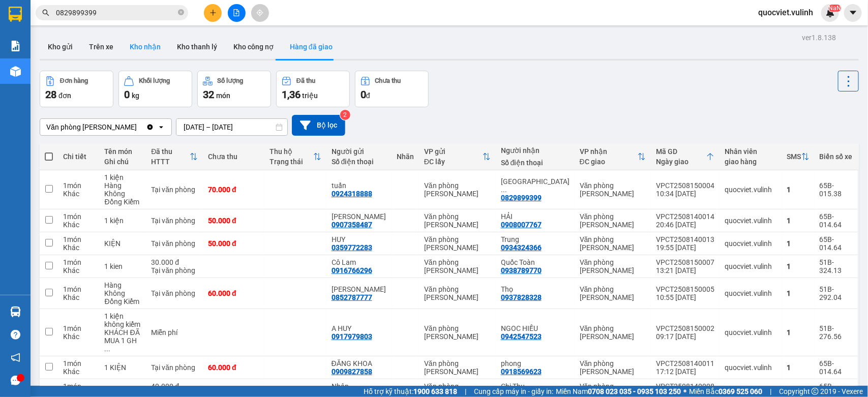
click at [144, 47] on button "Kho nhận" at bounding box center [145, 47] width 47 height 24
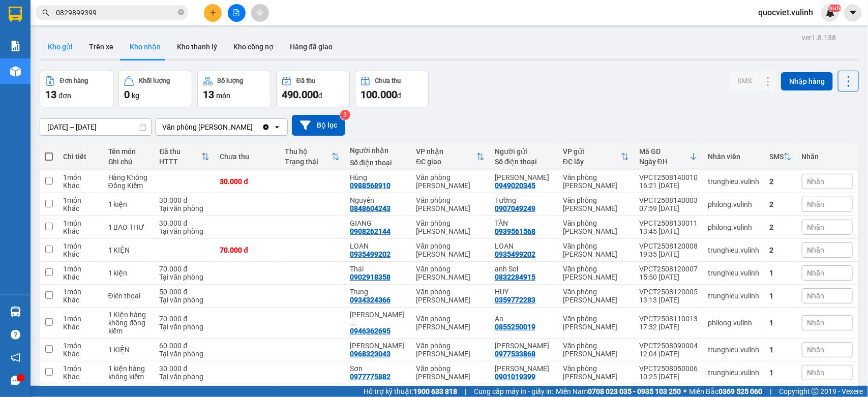
click at [69, 43] on button "Kho gửi" at bounding box center [60, 47] width 41 height 24
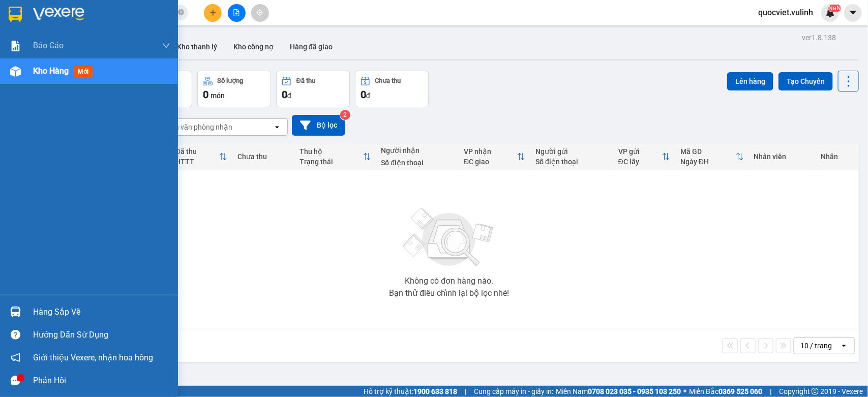
click at [19, 313] on img at bounding box center [15, 312] width 11 height 11
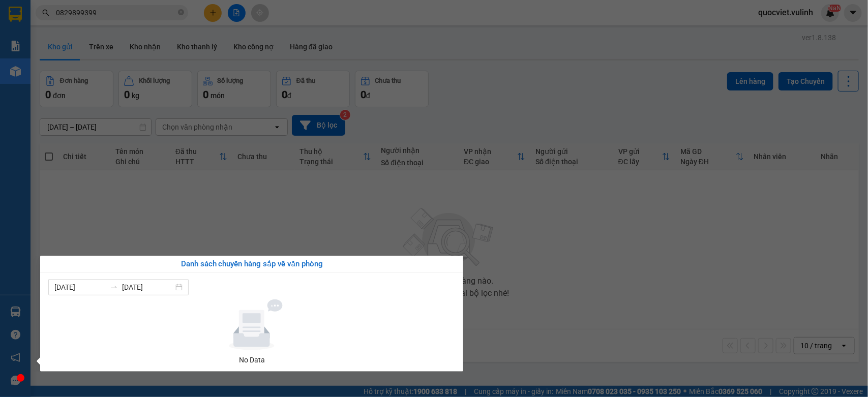
click at [502, 276] on section "Kết quả tìm kiếm ( 9 ) Bộ lọc Mã ĐH Trạng thái Món hàng Tổng cước Chưa cước Nhã…" at bounding box center [434, 198] width 868 height 397
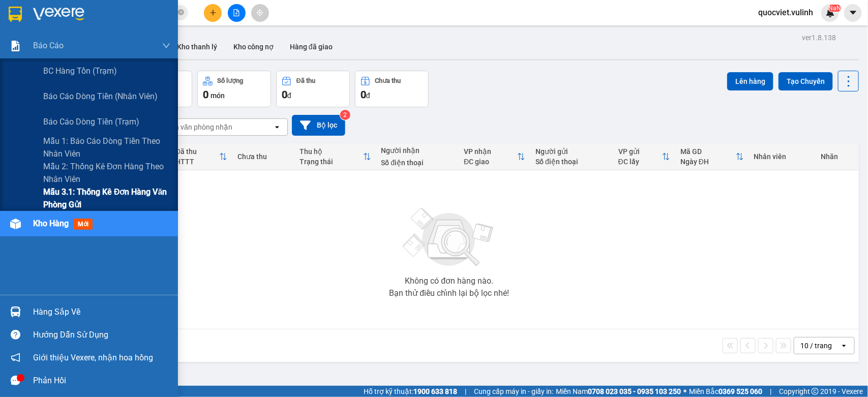
click at [93, 197] on span "Mẫu 3.1: Thống kê đơn hàng văn phòng gửi" at bounding box center [106, 198] width 127 height 25
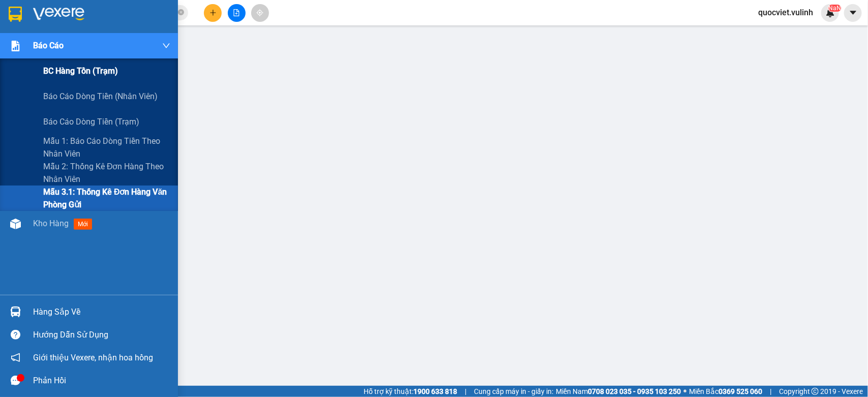
click at [19, 70] on div "BC hàng tồn (trạm)" at bounding box center [89, 70] width 178 height 25
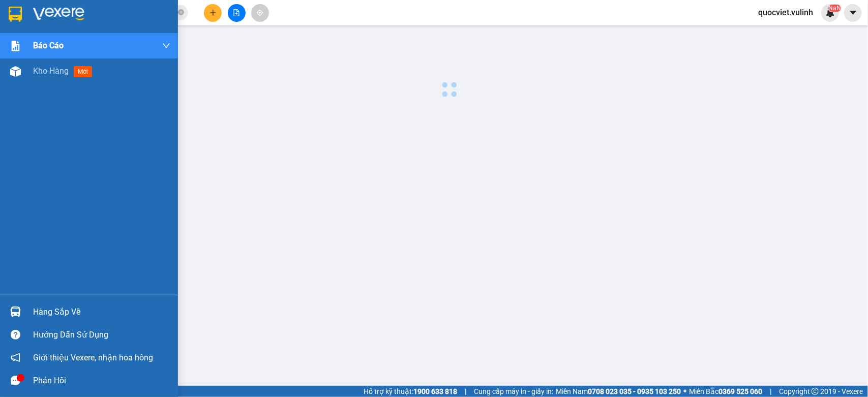
click at [54, 219] on div "Báo cáo BC hàng tồn (trạm) Báo cáo dòng tiền (nhân viên) Báo cáo dòng tiền (trạ…" at bounding box center [89, 164] width 178 height 262
click at [15, 69] on img at bounding box center [15, 71] width 11 height 11
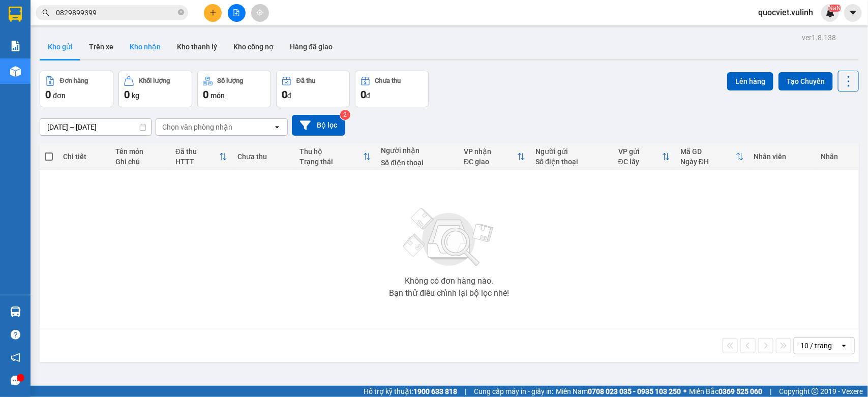
click at [126, 54] on button "Kho nhận" at bounding box center [145, 47] width 47 height 24
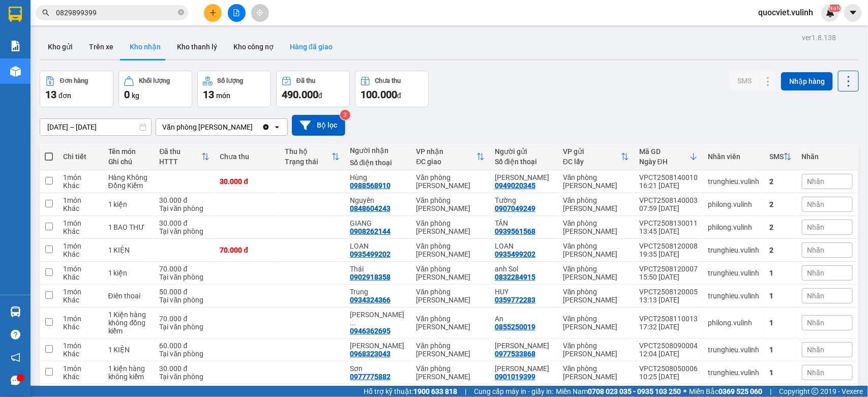
click at [290, 46] on button "Hàng đã giao" at bounding box center [311, 47] width 59 height 24
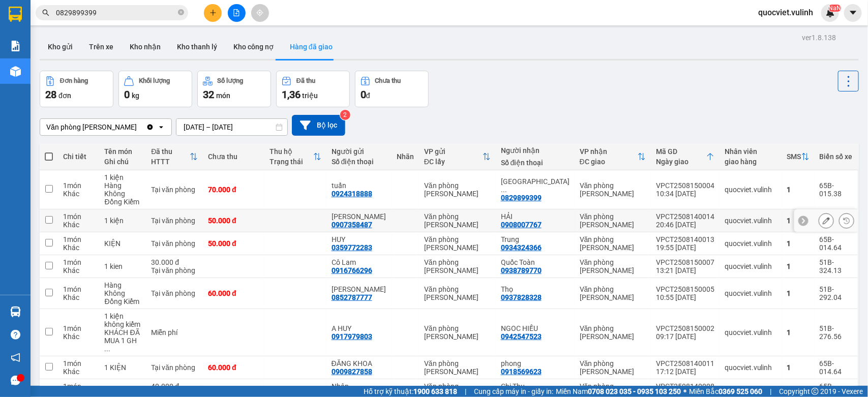
scroll to position [81, 0]
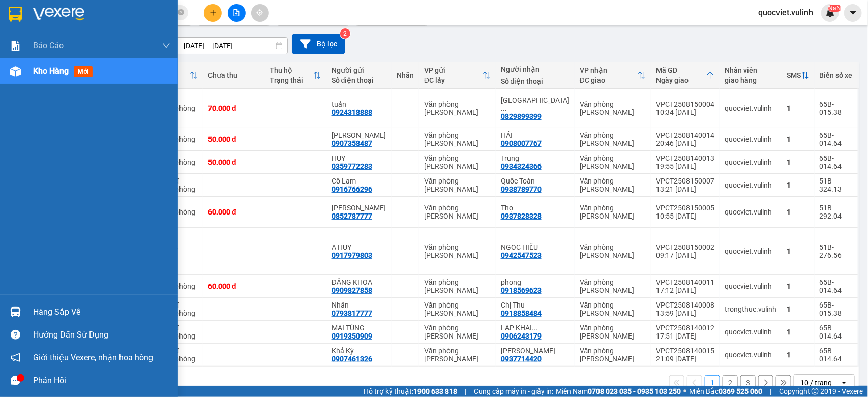
click at [21, 306] on div at bounding box center [16, 312] width 18 height 18
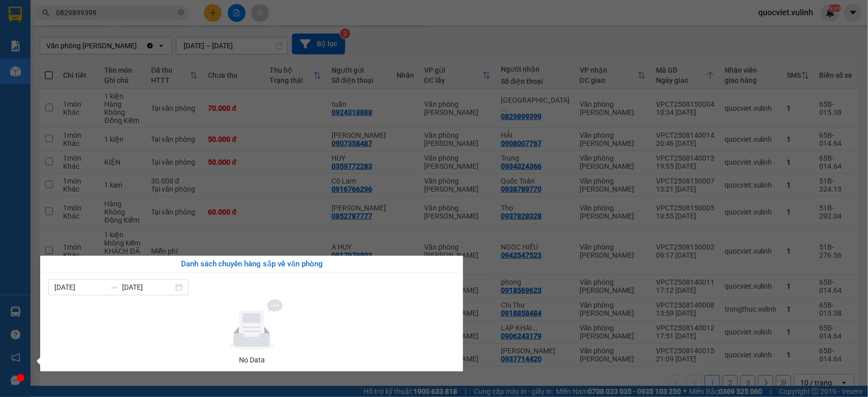
click at [560, 43] on section "Kết quả tìm kiếm ( 9 ) Bộ lọc Mã ĐH Trạng thái Món hàng Tổng cước Chưa cước Nhã…" at bounding box center [434, 198] width 868 height 397
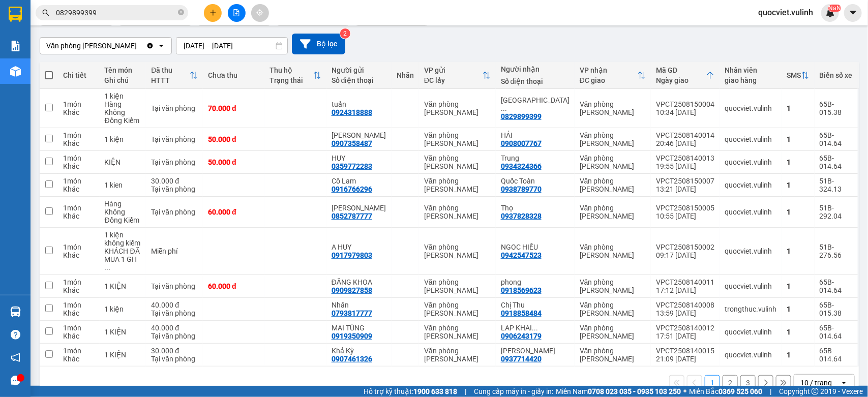
scroll to position [0, 0]
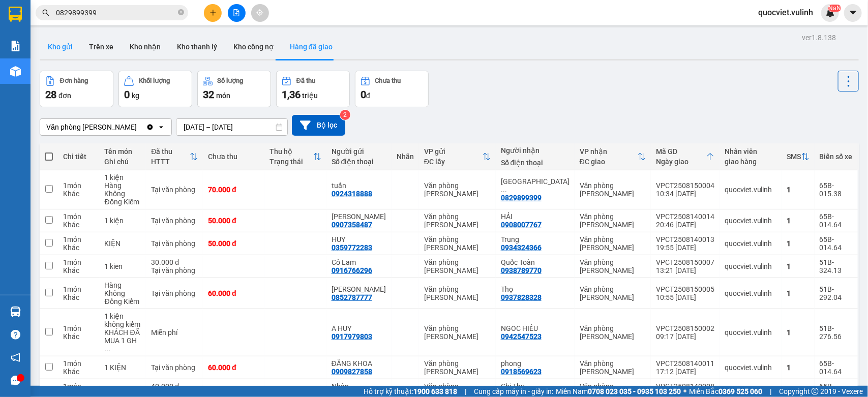
click at [65, 52] on button "Kho gửi" at bounding box center [60, 47] width 41 height 24
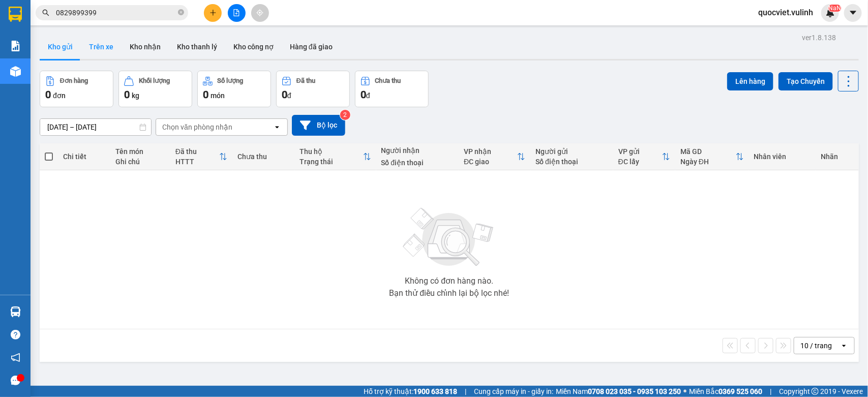
click at [107, 54] on button "Trên xe" at bounding box center [101, 47] width 41 height 24
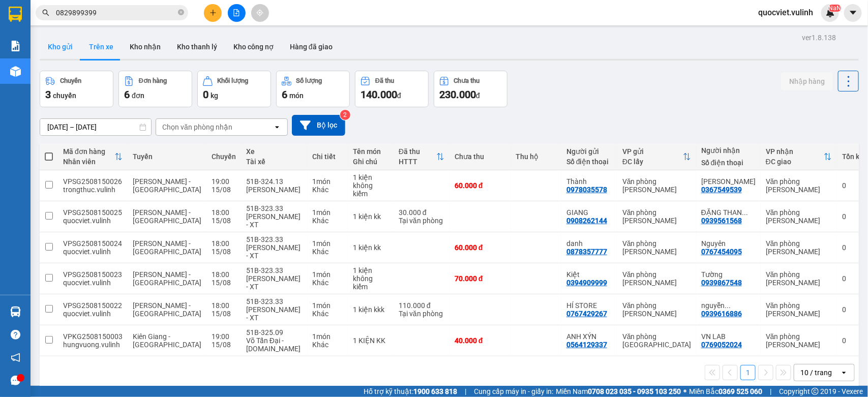
click at [61, 40] on button "Kho gửi" at bounding box center [60, 47] width 41 height 24
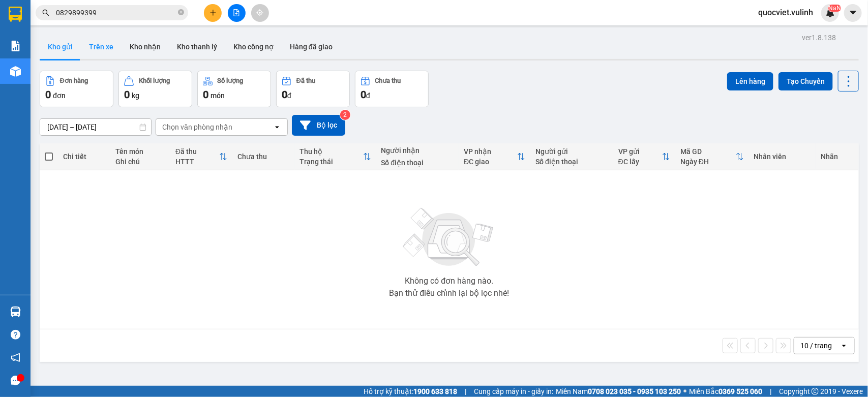
click at [107, 46] on button "Trên xe" at bounding box center [101, 47] width 41 height 24
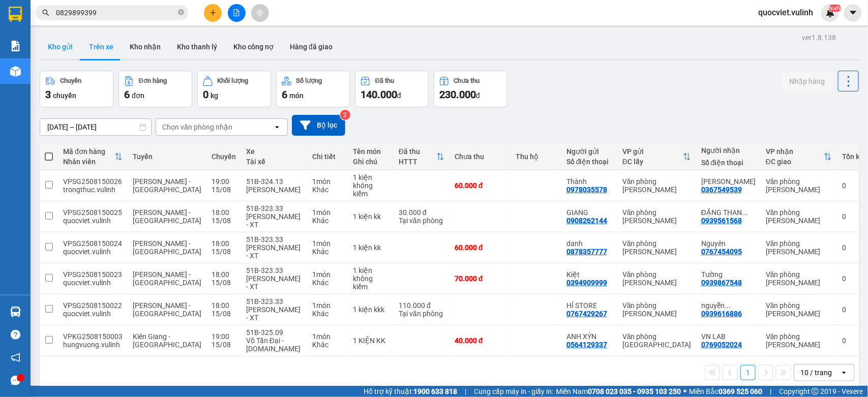
click at [62, 48] on button "Kho gửi" at bounding box center [60, 47] width 41 height 24
